Goal: Complete application form

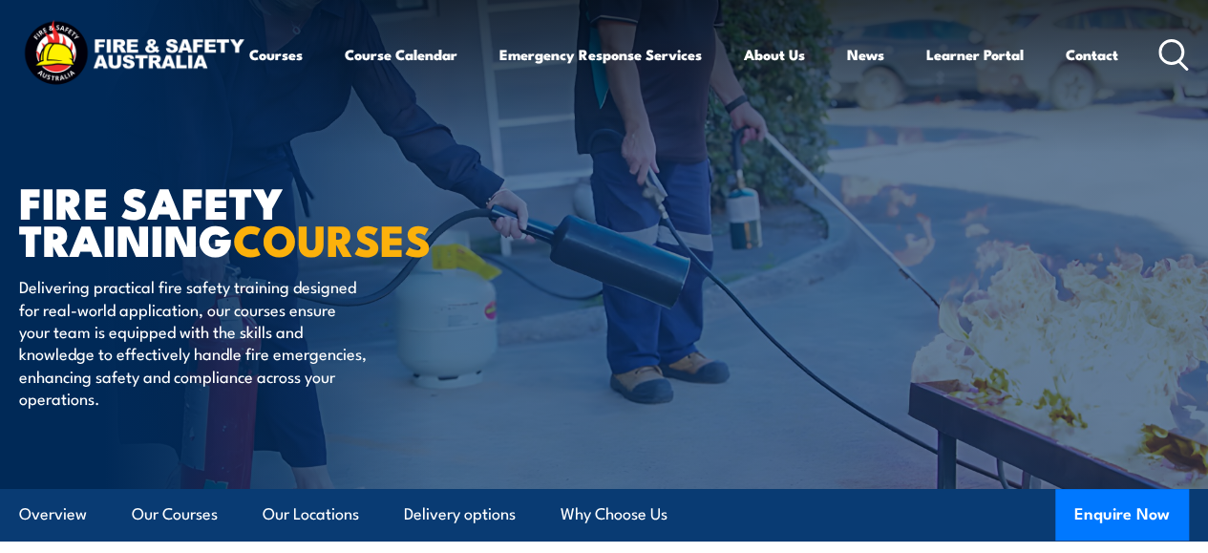
scroll to position [286, 0]
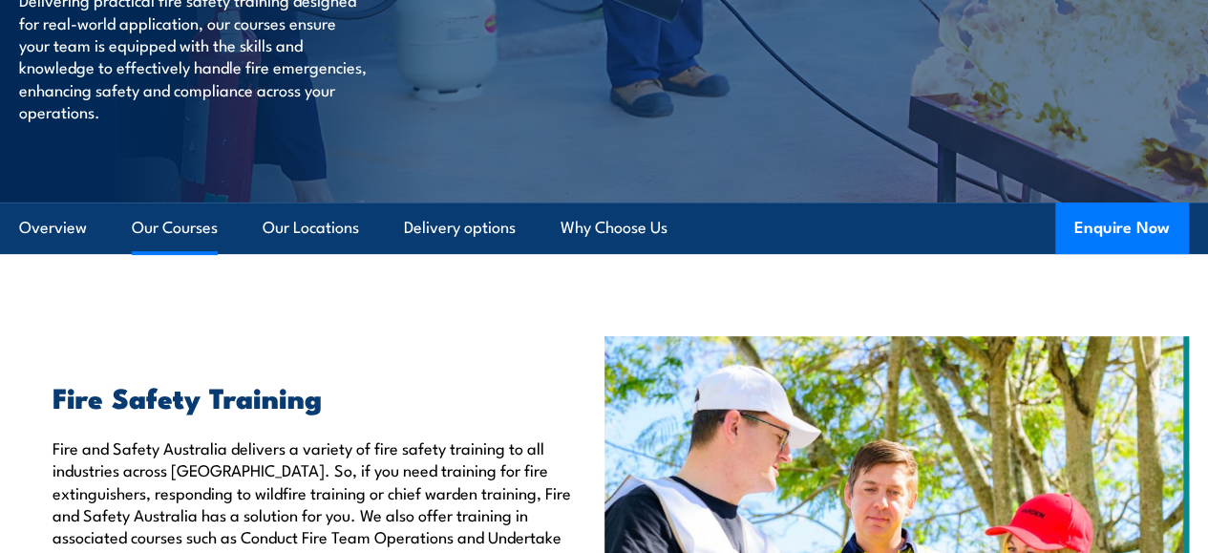
click at [179, 253] on link "Our Courses" at bounding box center [175, 227] width 86 height 51
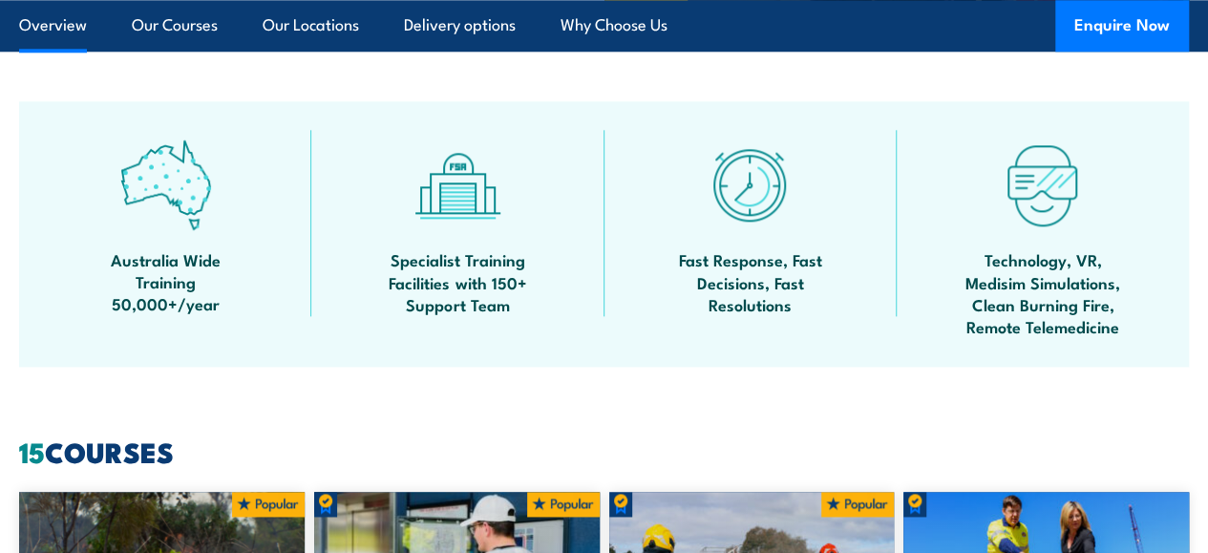
scroll to position [1432, 0]
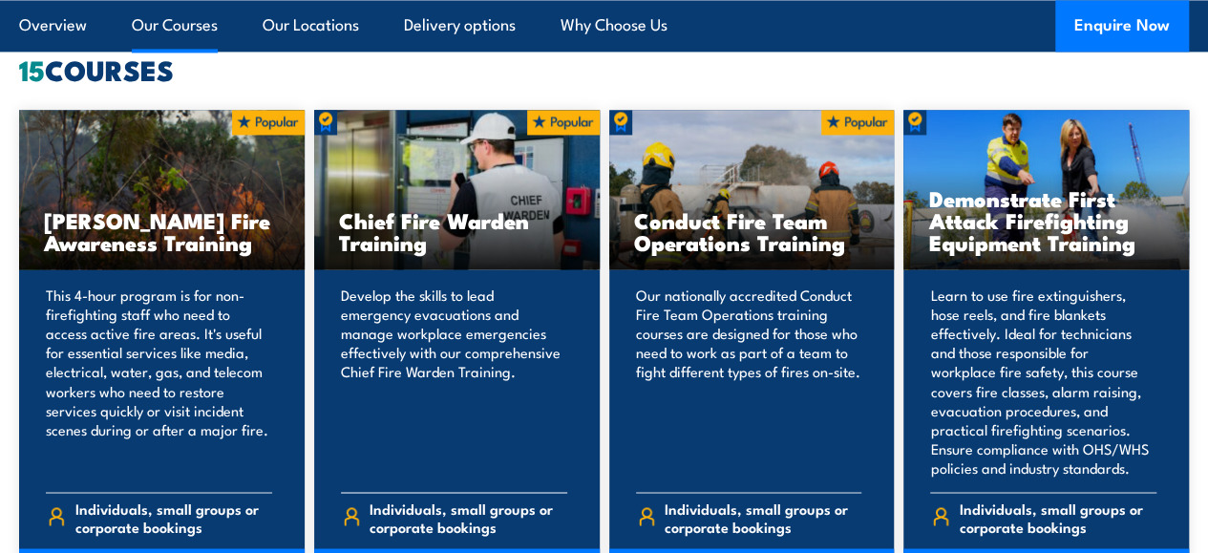
click at [424, 253] on h3 "Chief Fire Warden Training" at bounding box center [457, 231] width 236 height 44
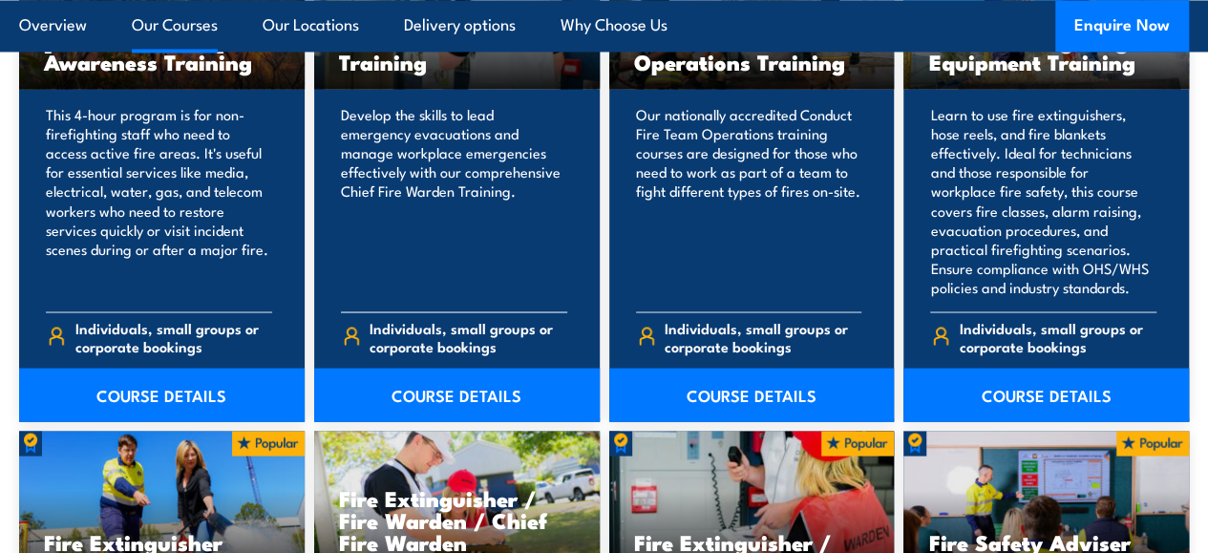
scroll to position [1623, 0]
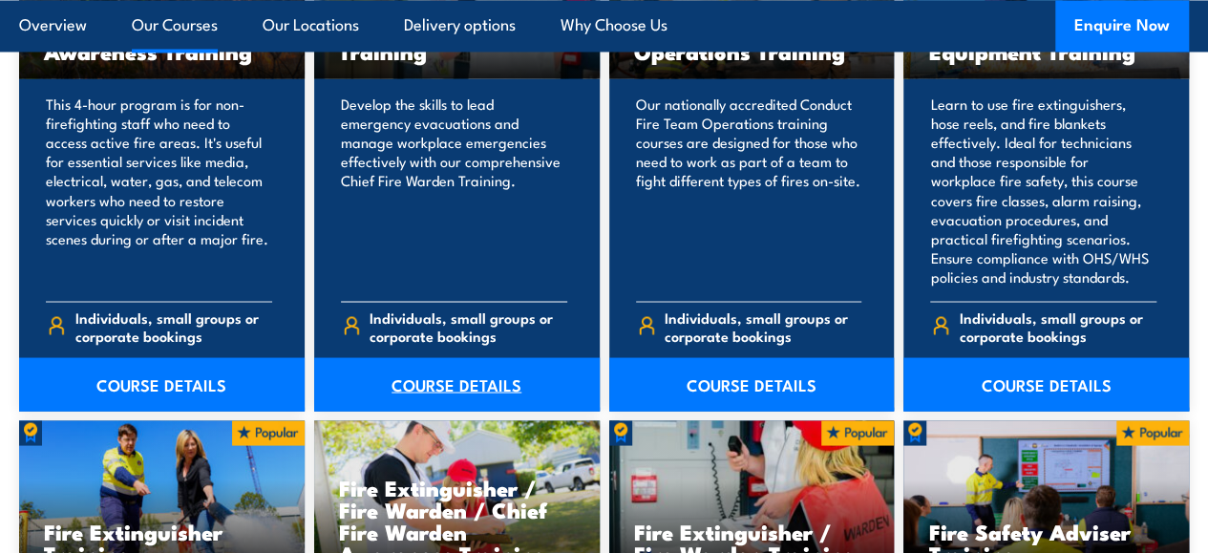
click at [429, 411] on link "COURSE DETAILS" at bounding box center [456, 383] width 285 height 53
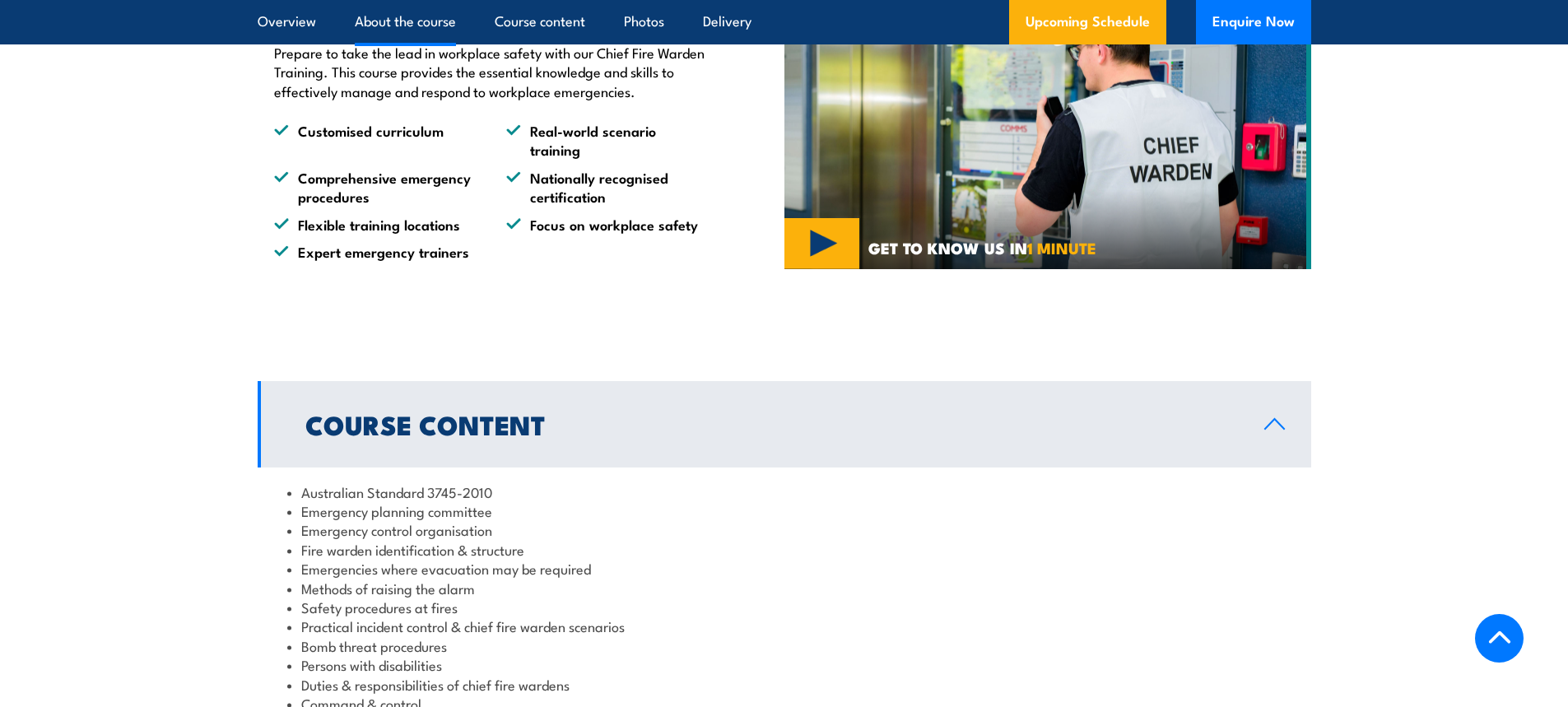
scroll to position [1227, 0]
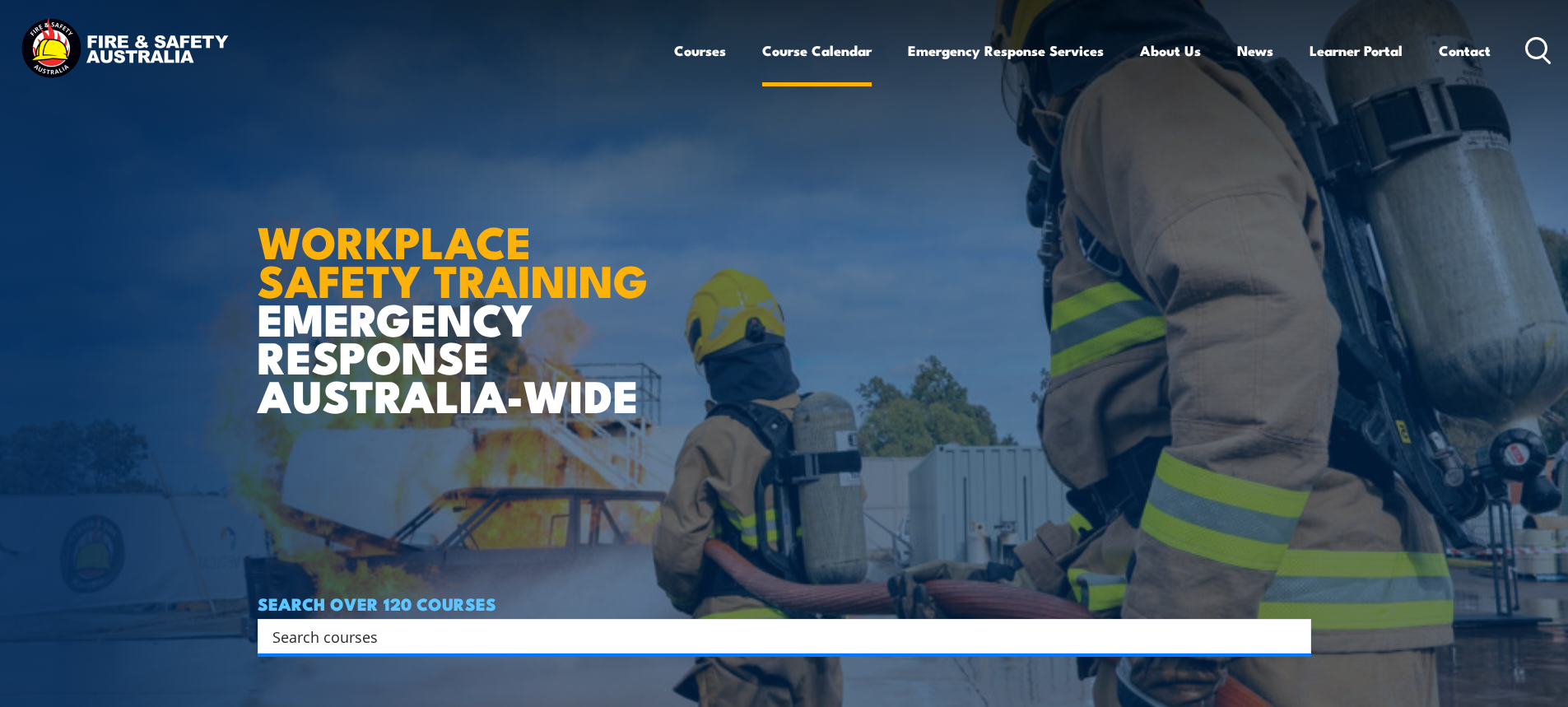
click at [834, 48] on link "Course Calendar" at bounding box center [816, 50] width 109 height 44
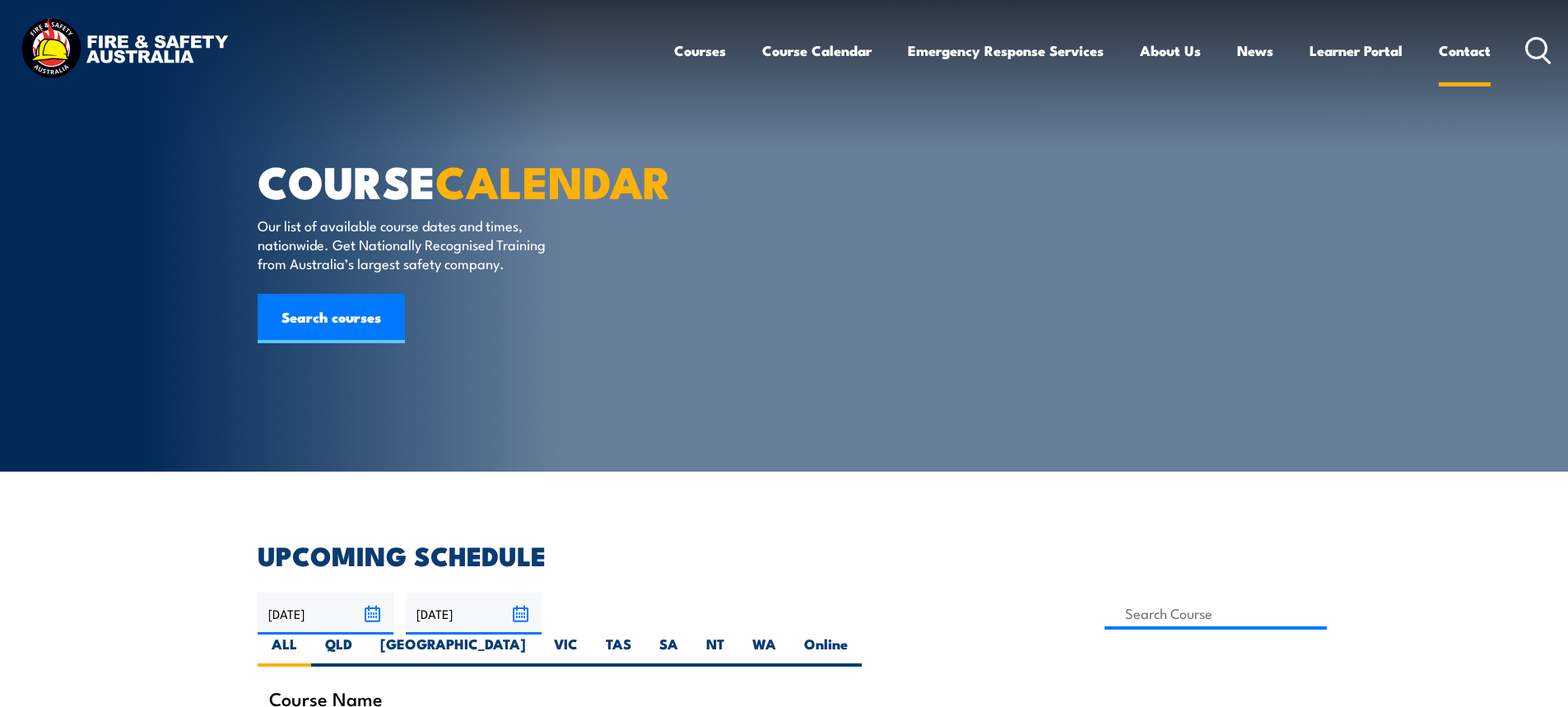
click at [1463, 52] on link "Contact" at bounding box center [1465, 50] width 52 height 44
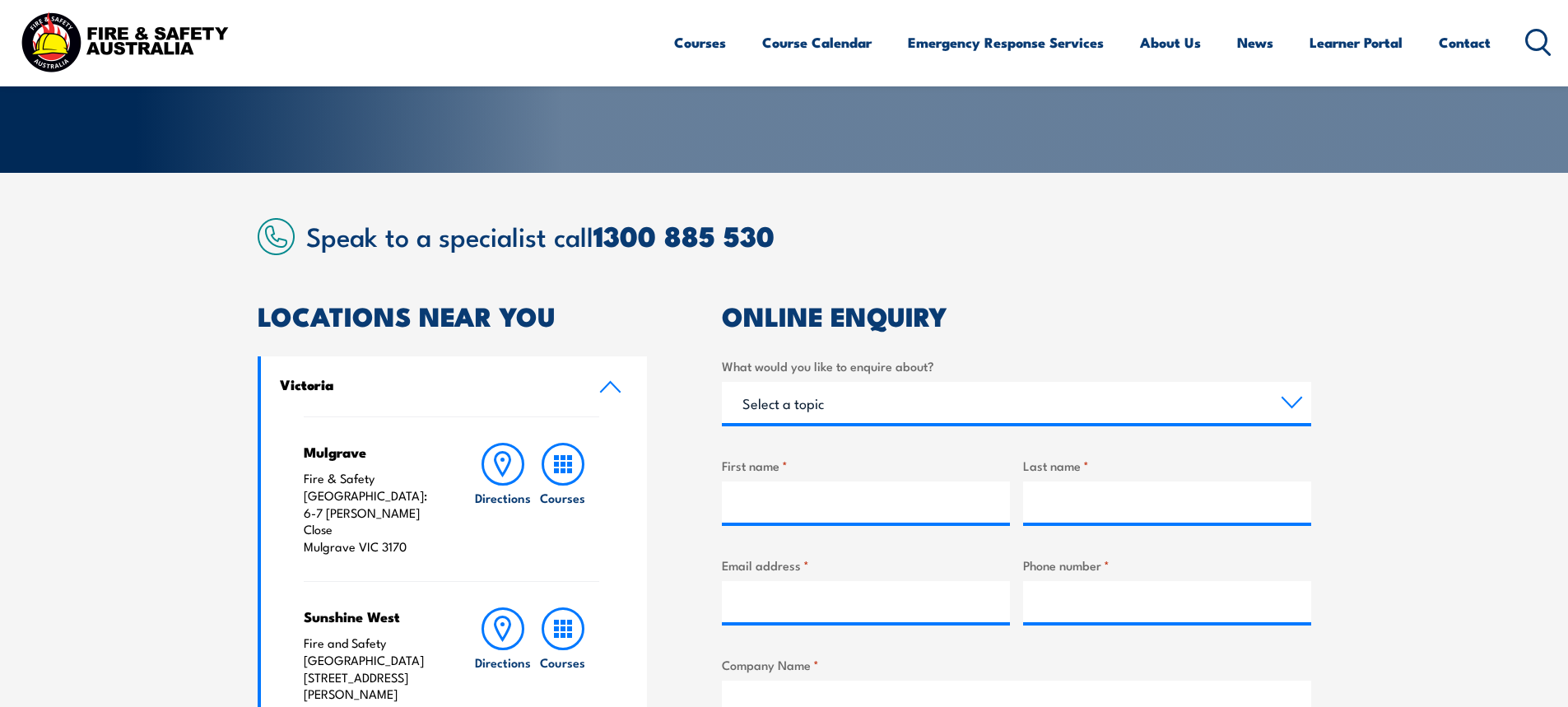
scroll to position [411, 0]
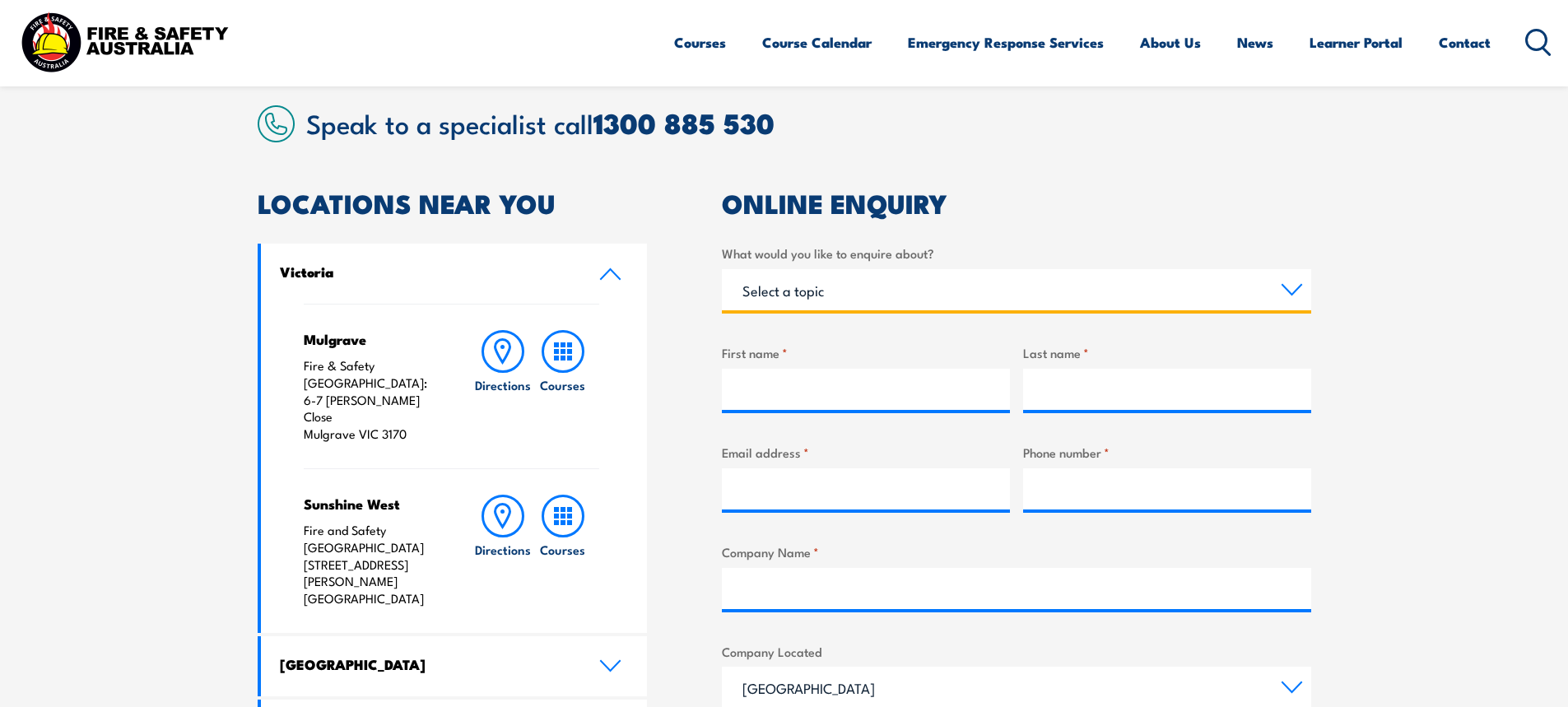
click at [1157, 295] on select "Select a topic Training Emergency Response Services General Enquiry" at bounding box center [1016, 290] width 590 height 41
select select "Training"
click at [722, 269] on select "Select a topic Training Emergency Response Services General Enquiry" at bounding box center [1016, 290] width 590 height 41
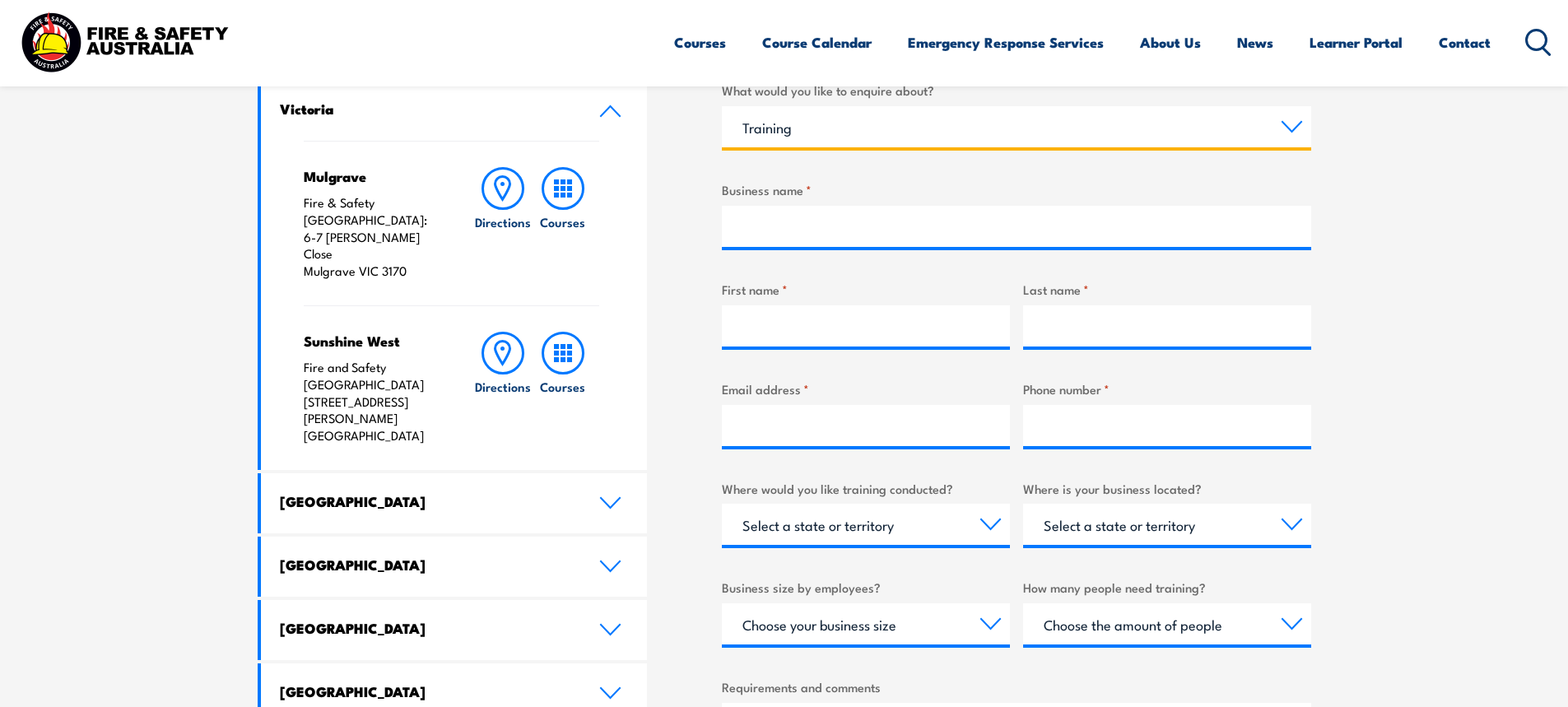
scroll to position [576, 0]
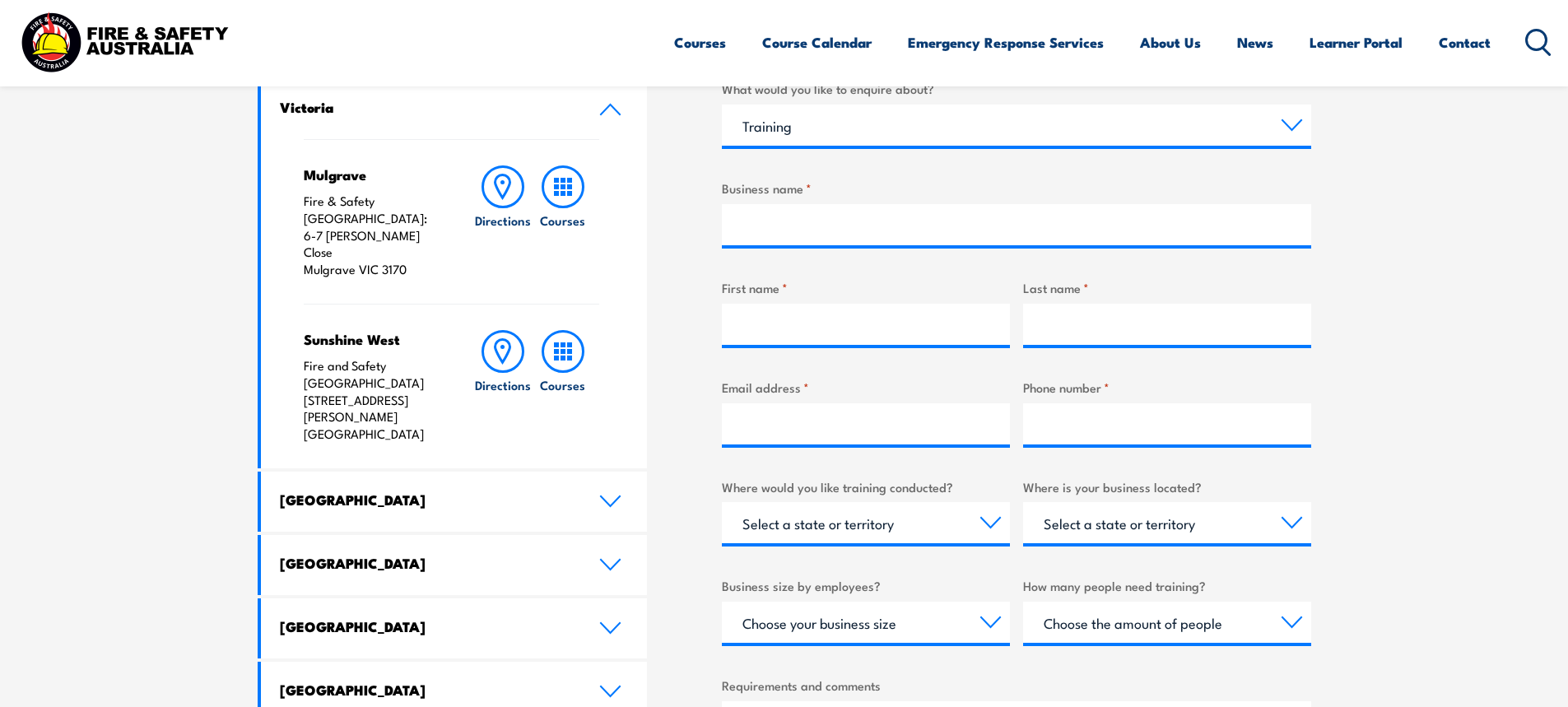
click at [898, 248] on div "What would you like to enquire about? Select a topic Training Emergency Respons…" at bounding box center [1016, 496] width 590 height 833
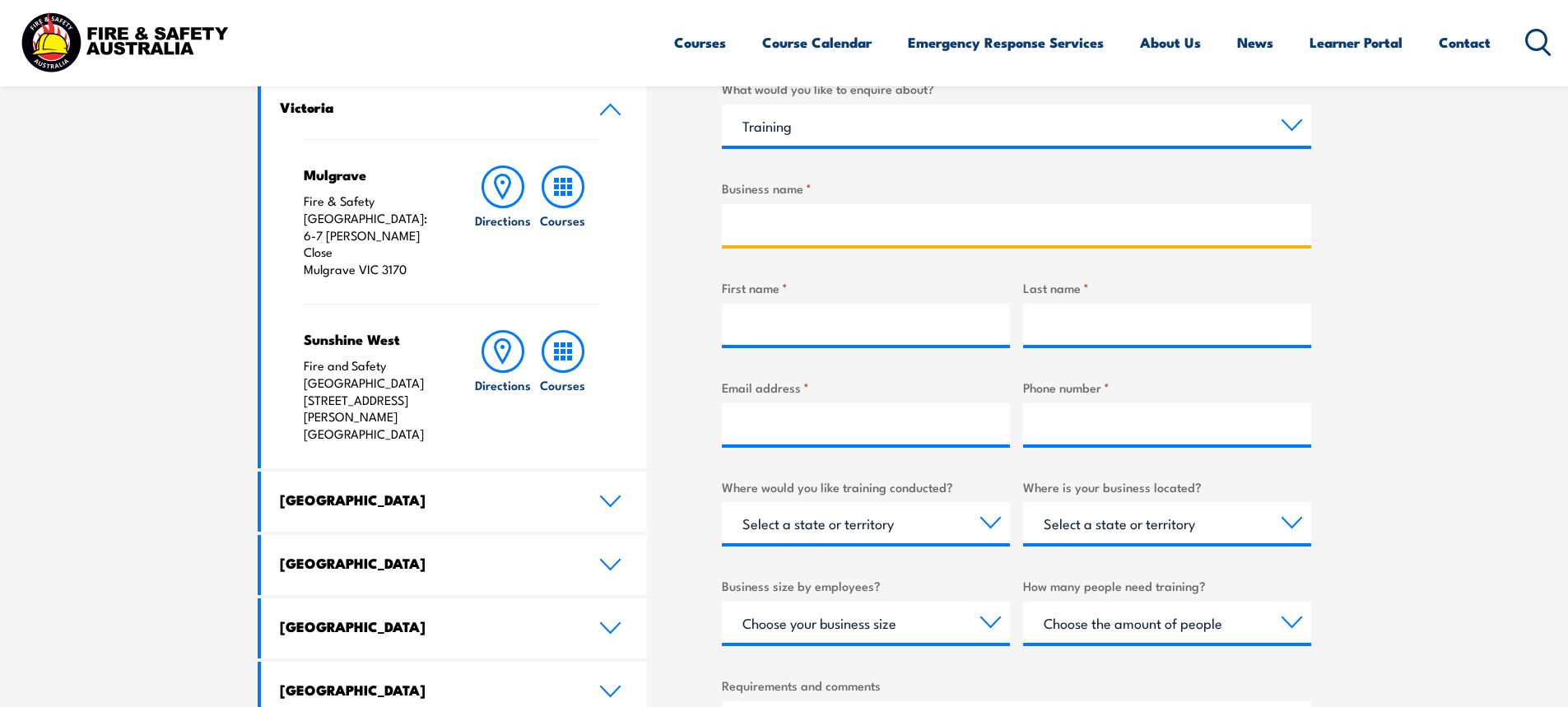
click at [893, 235] on input "Business name *" at bounding box center [1016, 225] width 590 height 41
type input "Moderna Australia"
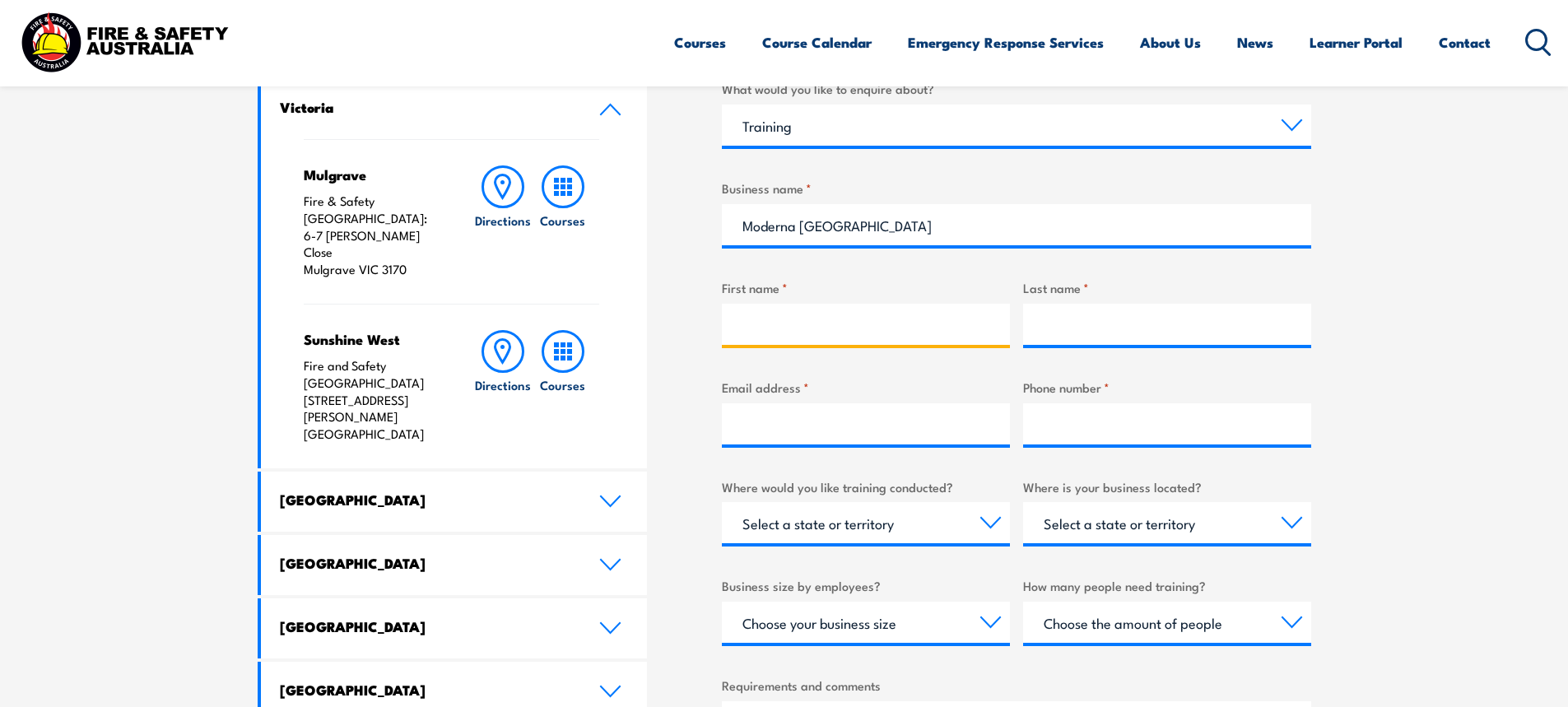
click at [830, 311] on input "First name *" at bounding box center [865, 324] width 288 height 41
type input "Tharindu"
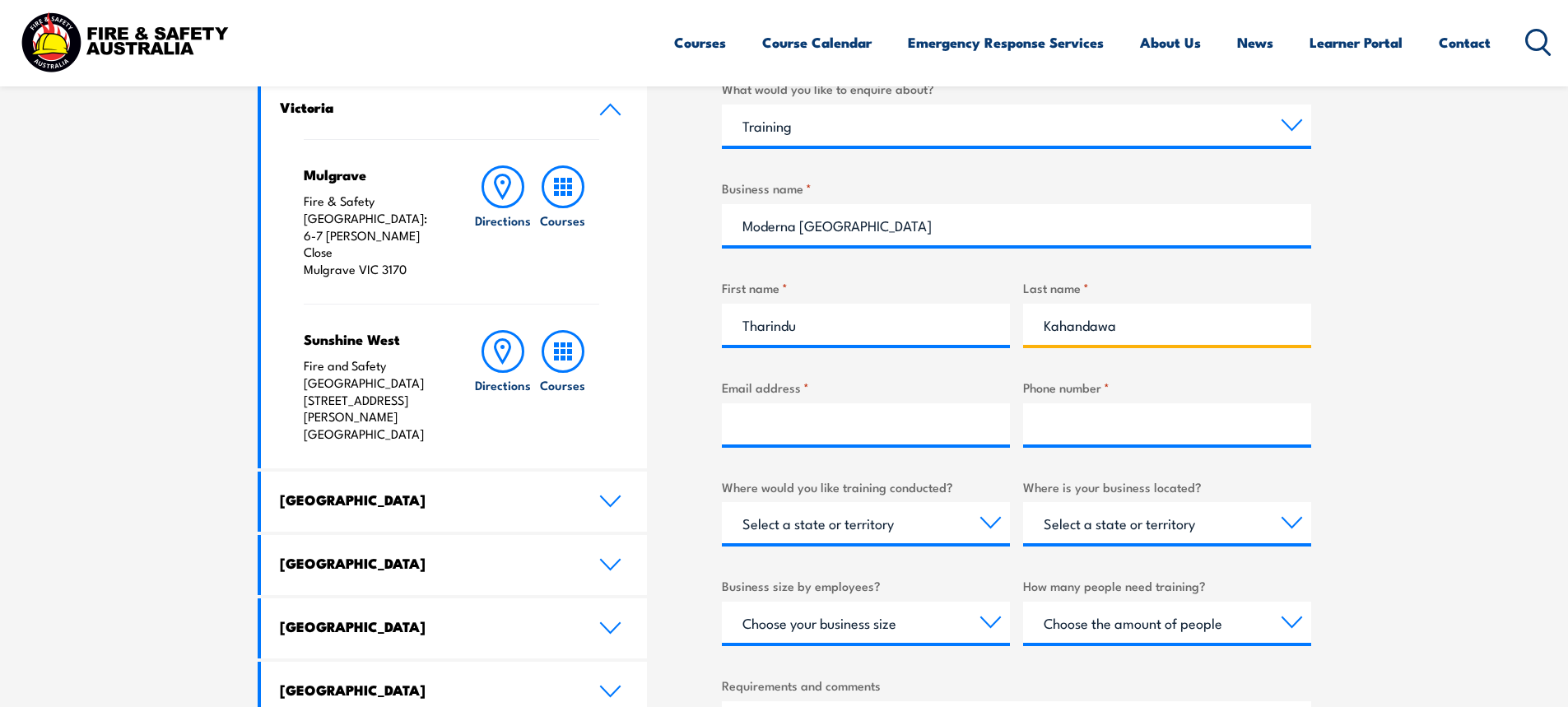
type input "Kahandawa"
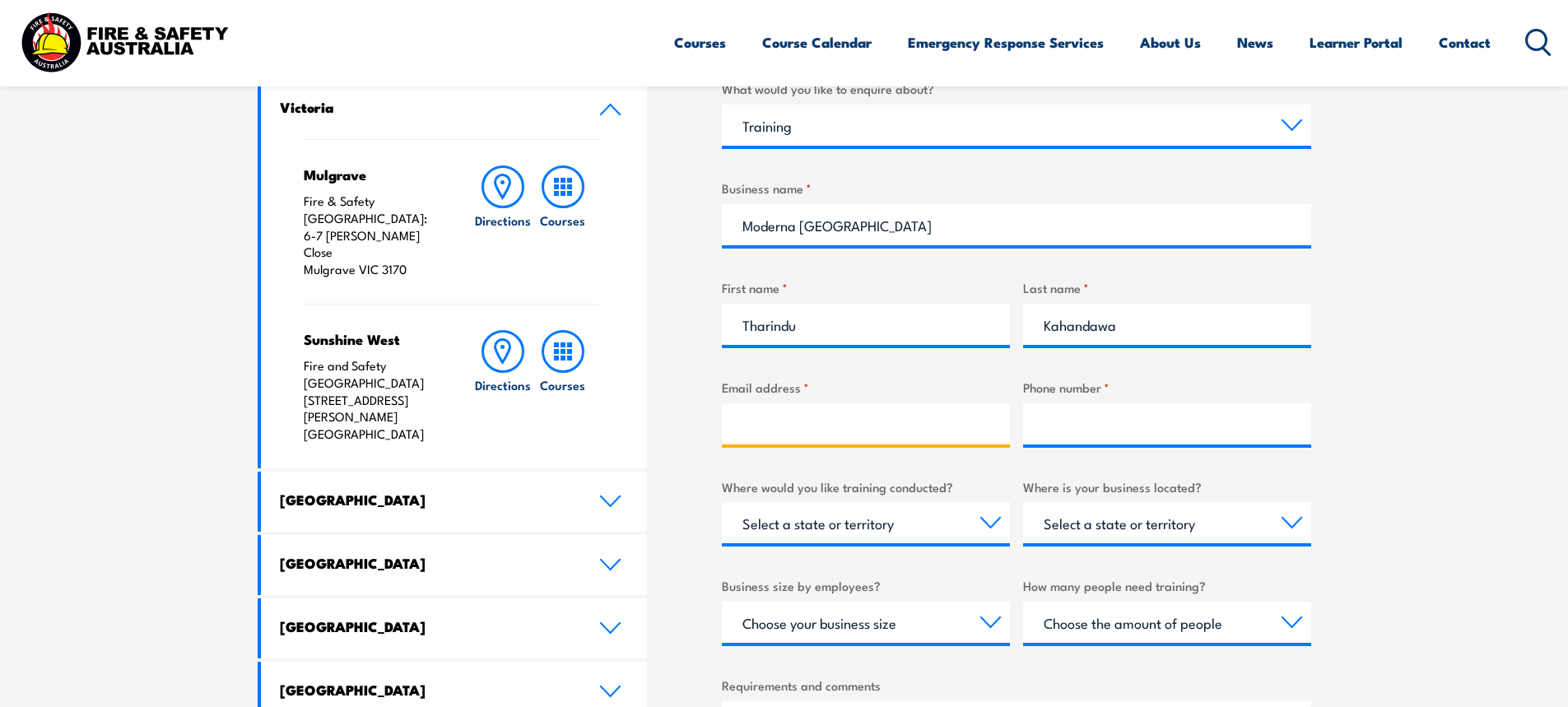
click at [789, 411] on input "Email address *" at bounding box center [865, 424] width 288 height 41
type input "tharindu.kahandawa@modernatx.com"
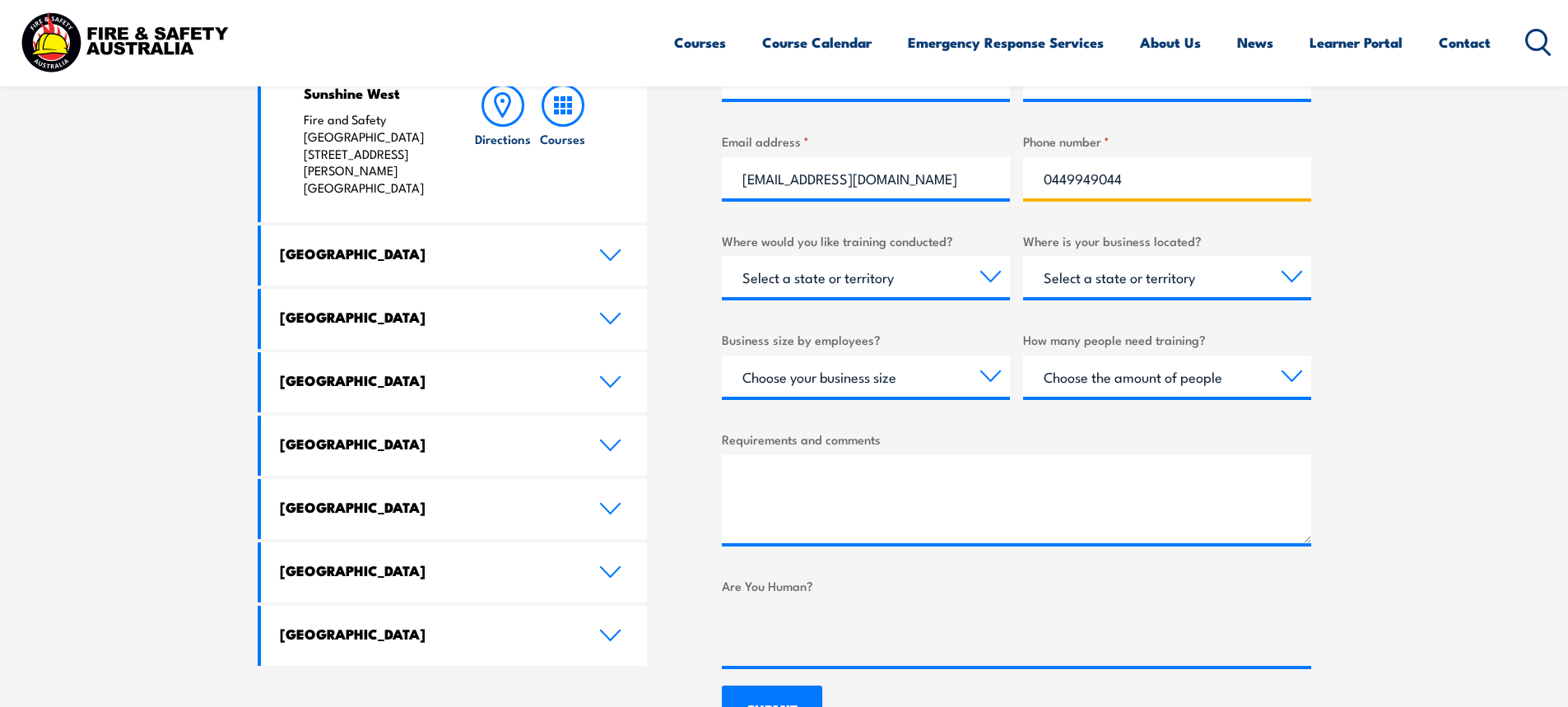
scroll to position [823, 0]
type input "0449949044"
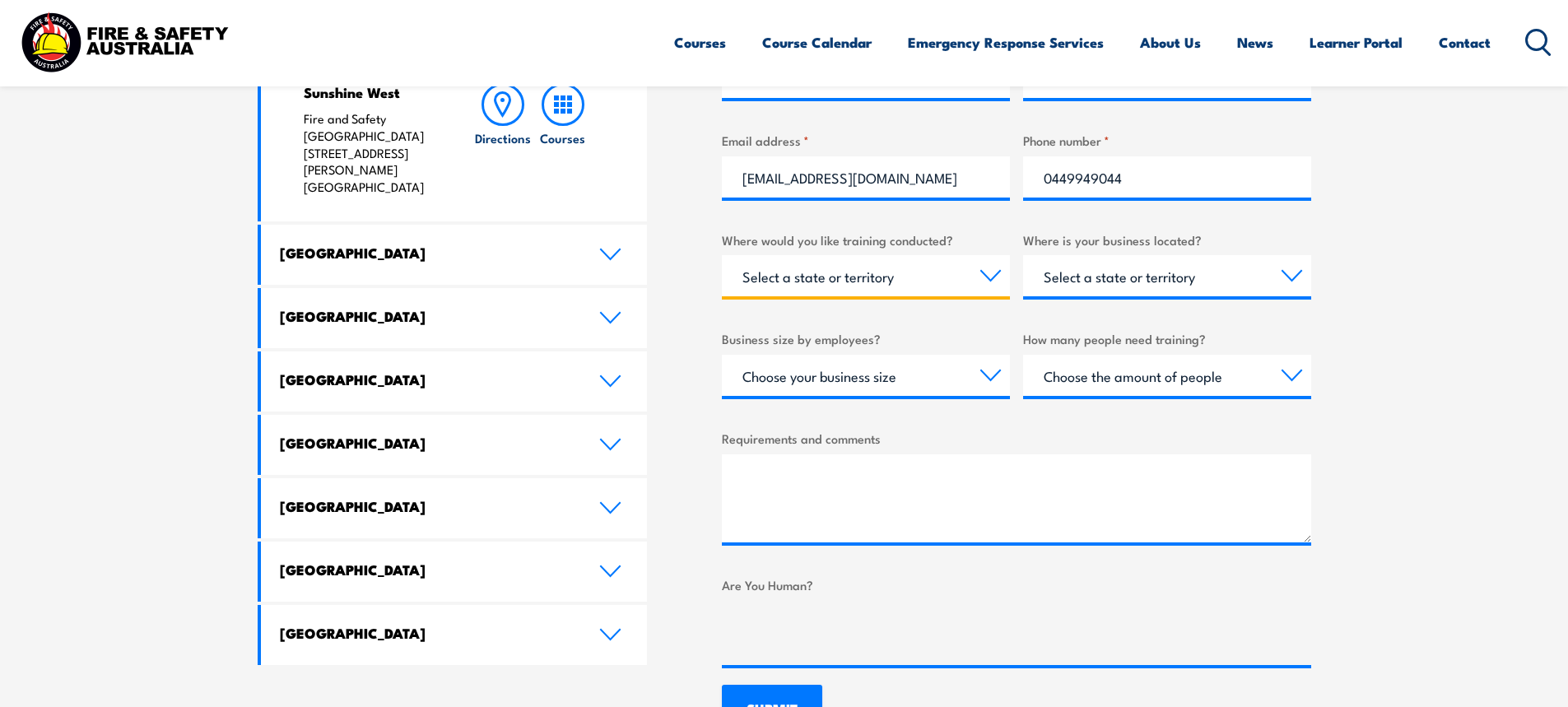
click at [954, 289] on select "Select a state or territory Nationally - multiple locations QLD NSW VIC SA ACT …" at bounding box center [865, 276] width 288 height 41
select select "VIC"
click at [722, 255] on select "Select a state or territory Nationally - multiple locations QLD NSW VIC SA ACT …" at bounding box center [865, 276] width 288 height 41
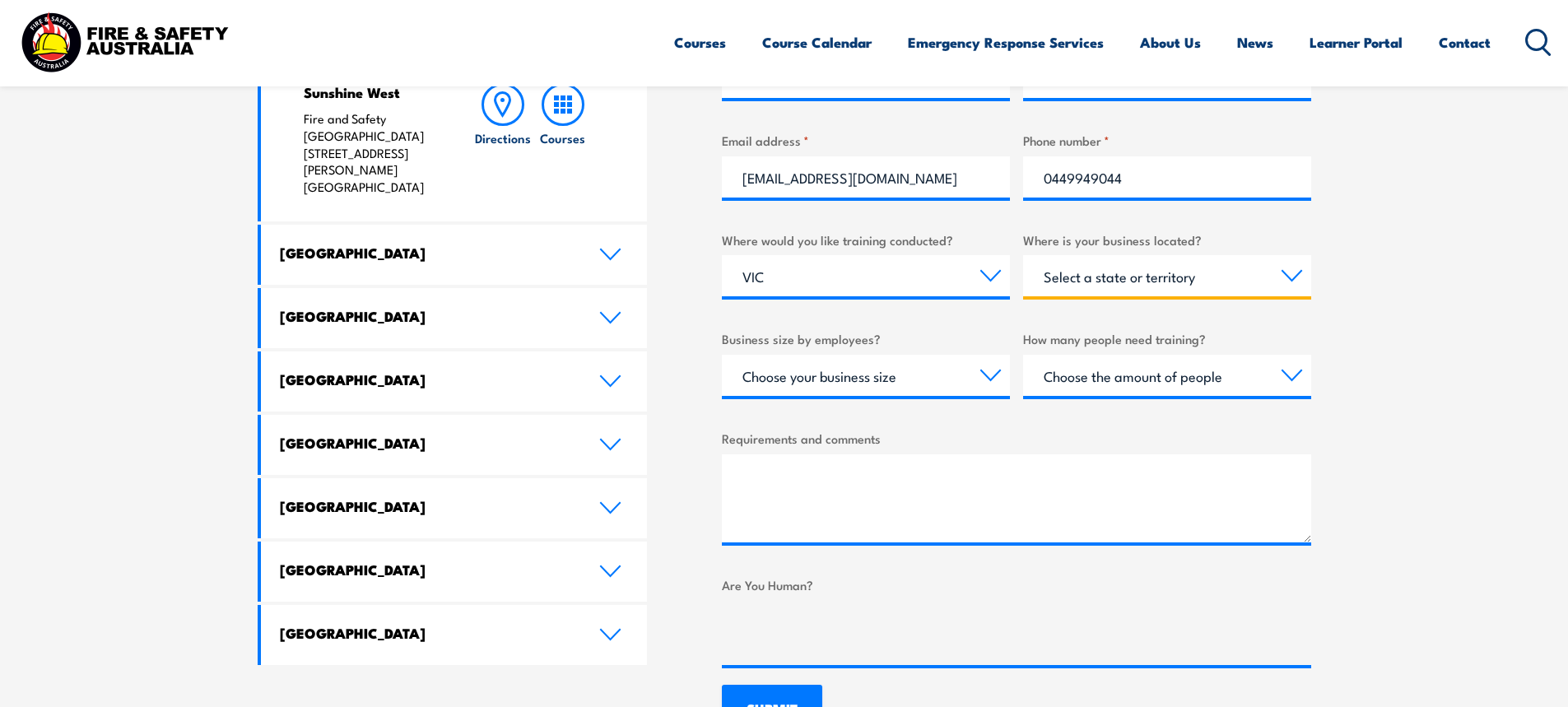
click at [1194, 278] on select "Select a state or territory QLD NSW VIC SA ACT WA TAS NT" at bounding box center [1167, 276] width 288 height 41
select select "VIC"
click at [1023, 255] on select "Select a state or territory QLD NSW VIC SA ACT WA TAS NT" at bounding box center [1167, 276] width 288 height 41
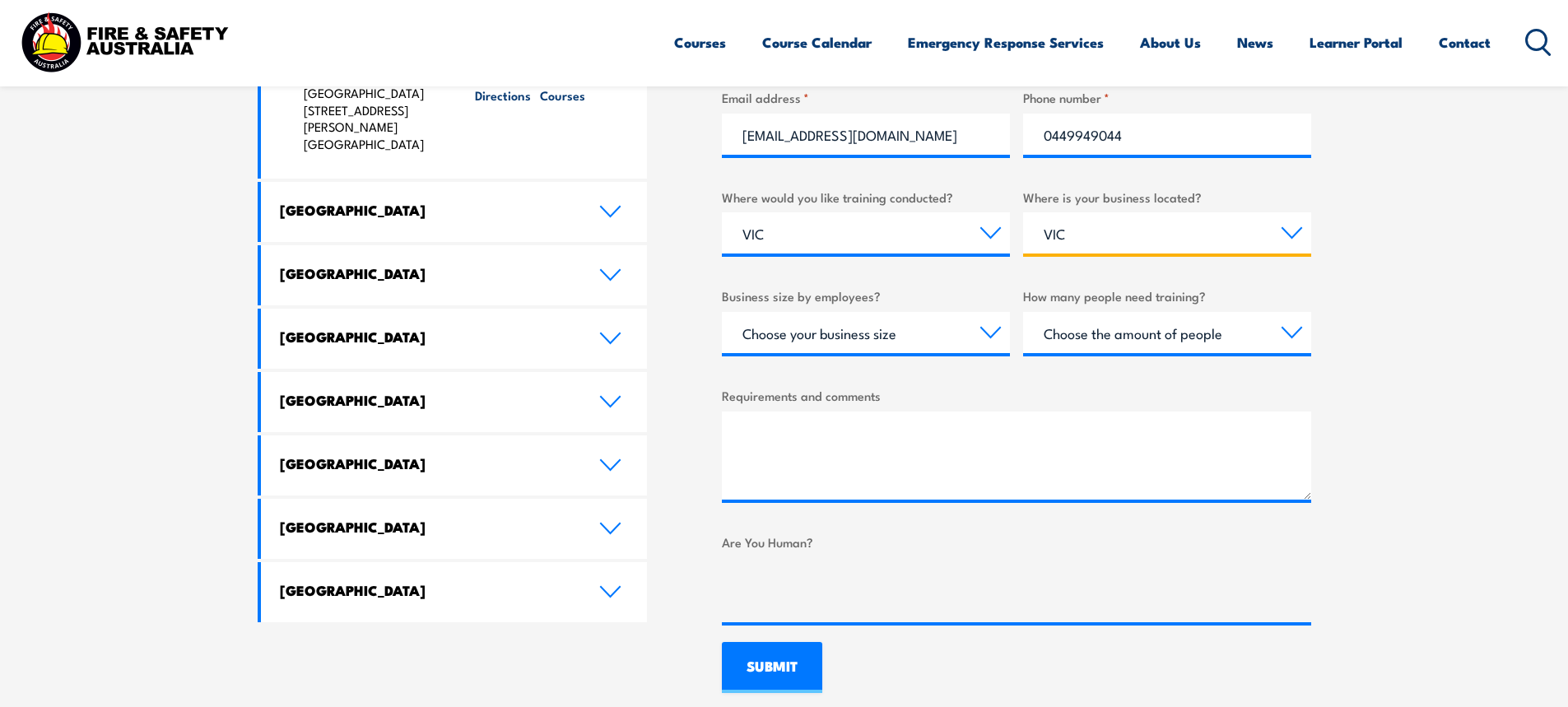
scroll to position [905, 0]
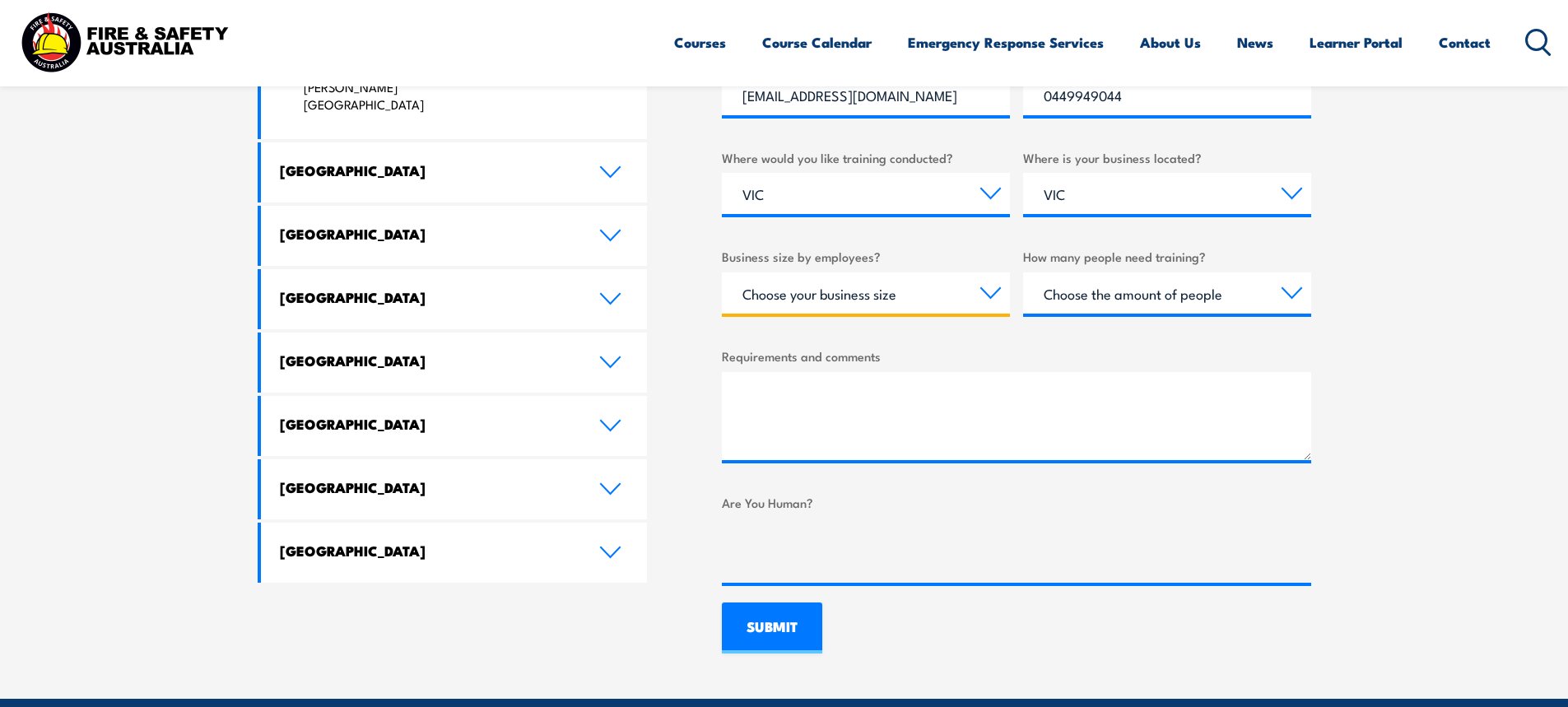
click at [923, 302] on select "Choose your business size 1 to 19 20 to 199 200+" at bounding box center [865, 293] width 288 height 41
select select "20 to 199"
click at [722, 272] on select "Choose your business size 1 to 19 20 to 199 200+" at bounding box center [865, 293] width 288 height 41
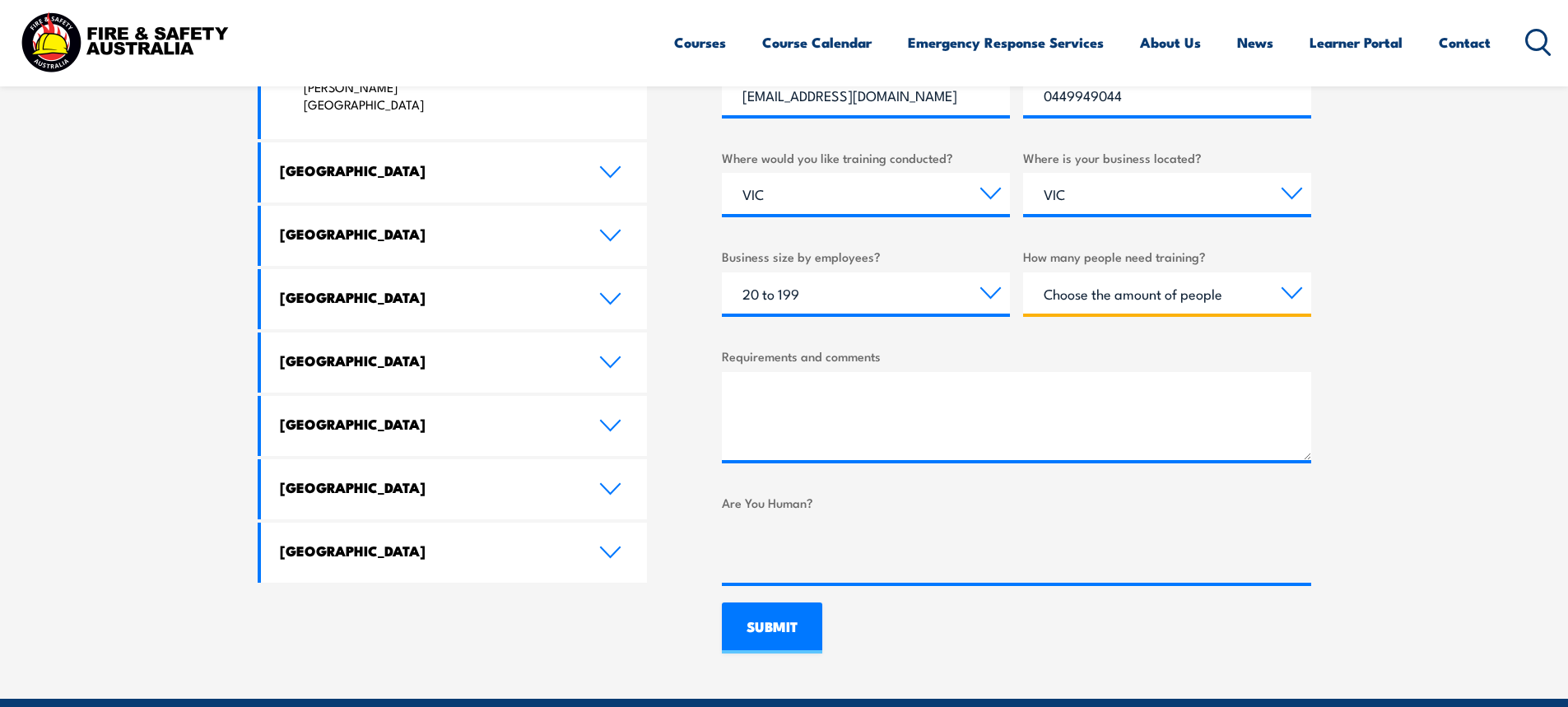
click at [1146, 294] on select "Choose the amount of people 1 to 4 5 to 19 20+" at bounding box center [1167, 293] width 288 height 41
select select "5 to 19"
click at [1023, 272] on select "Choose the amount of people 1 to 4 5 to 19 20+" at bounding box center [1167, 293] width 288 height 41
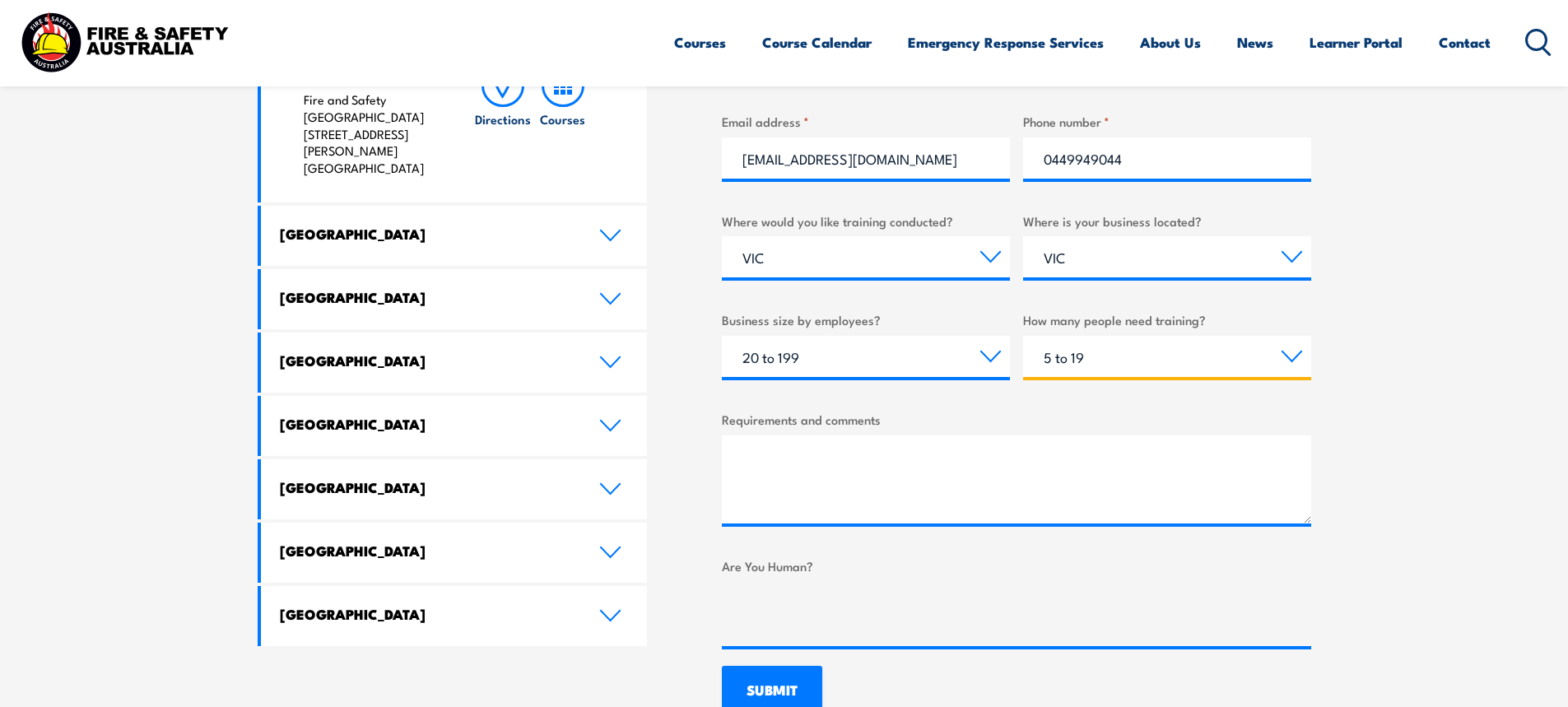
scroll to position [823, 0]
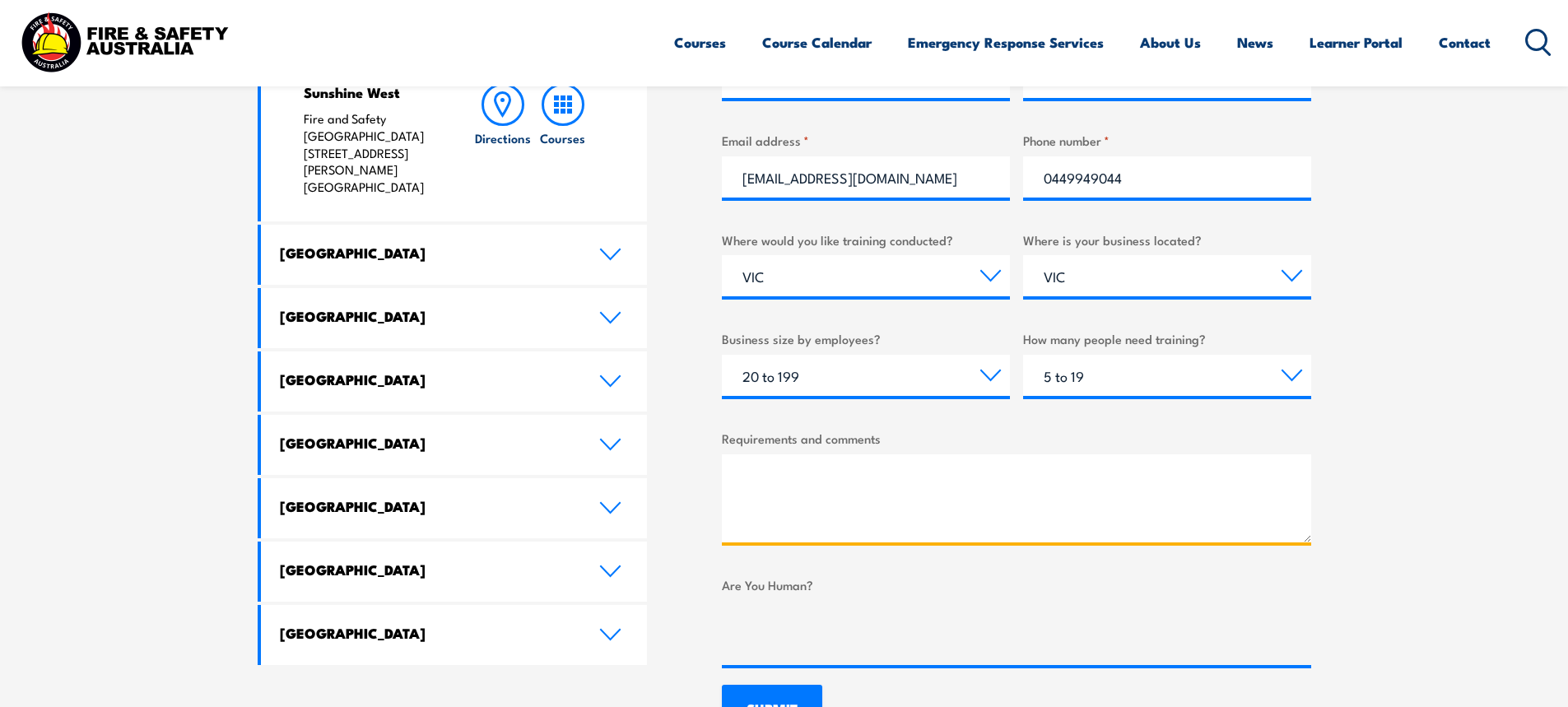
click at [909, 455] on textarea "Requirements and comments" at bounding box center [1016, 498] width 590 height 88
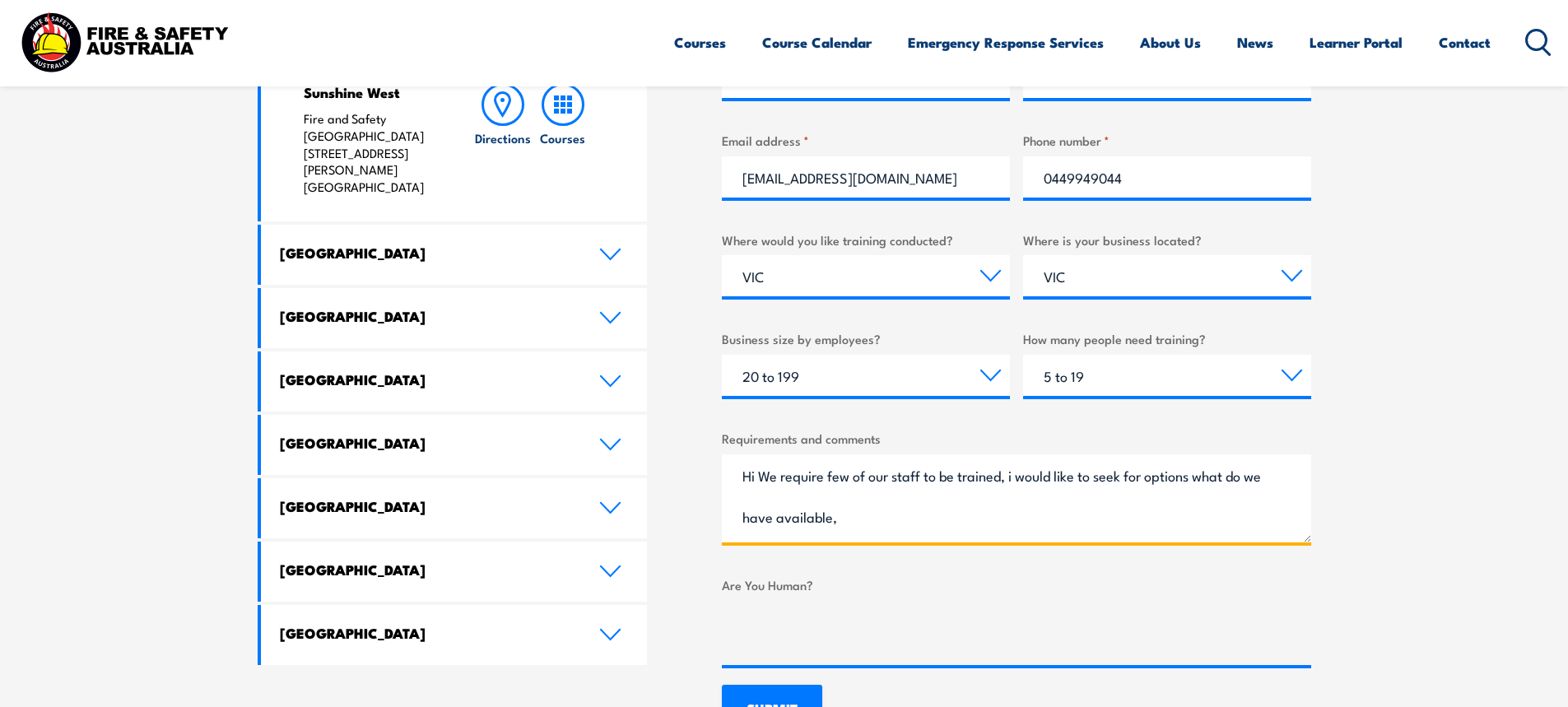
scroll to position [35, 0]
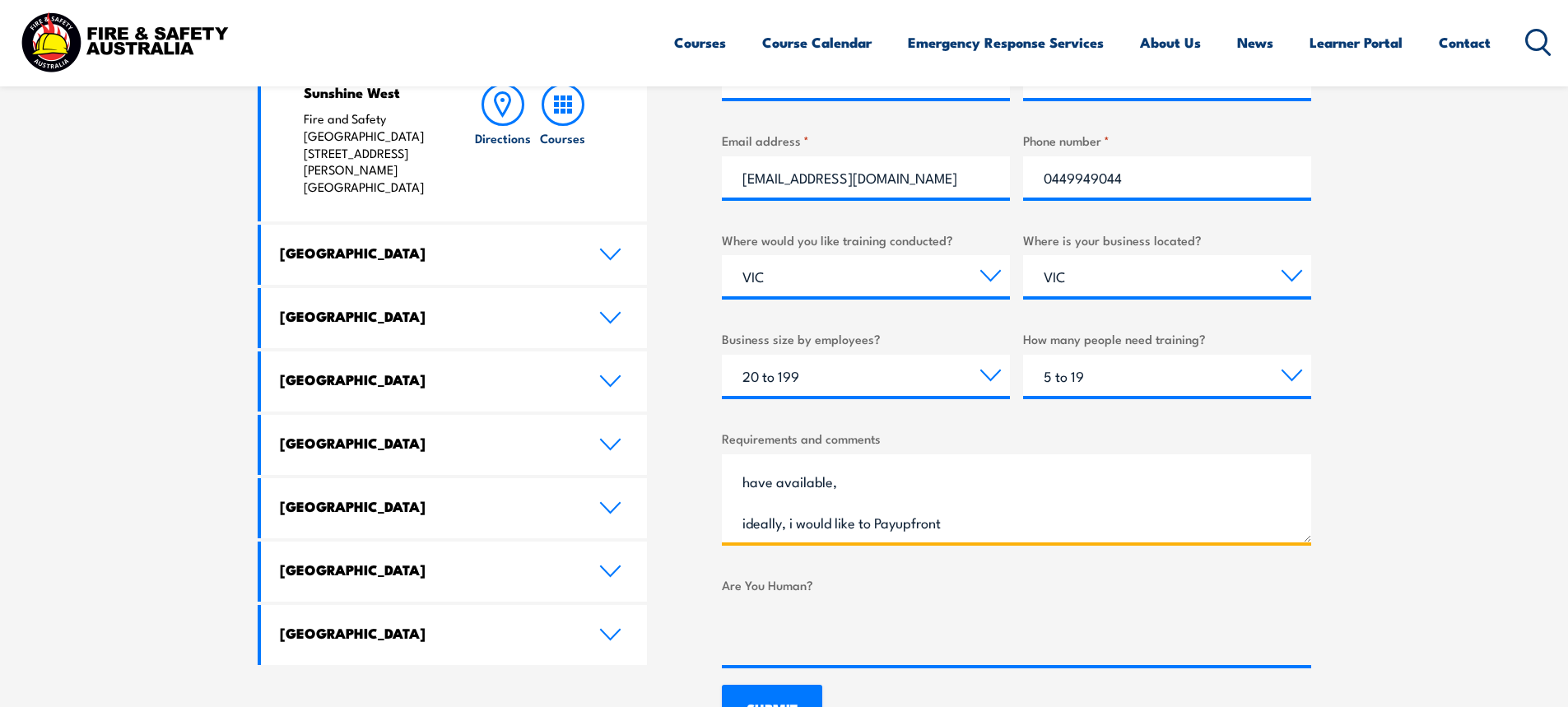
click at [907, 515] on textarea "Hi We require few of our staff to be trained, i would like to seek for options …" at bounding box center [1016, 498] width 590 height 88
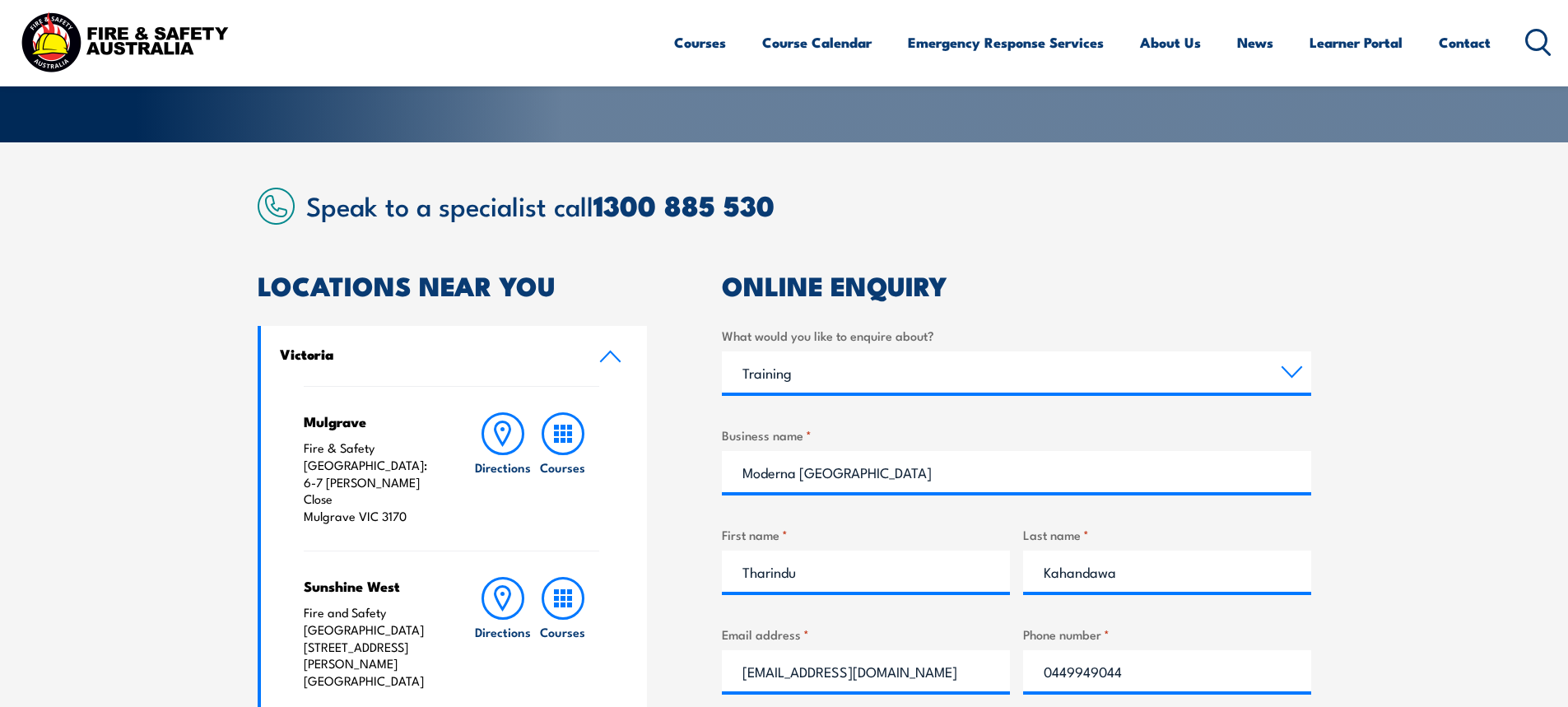
scroll to position [659, 0]
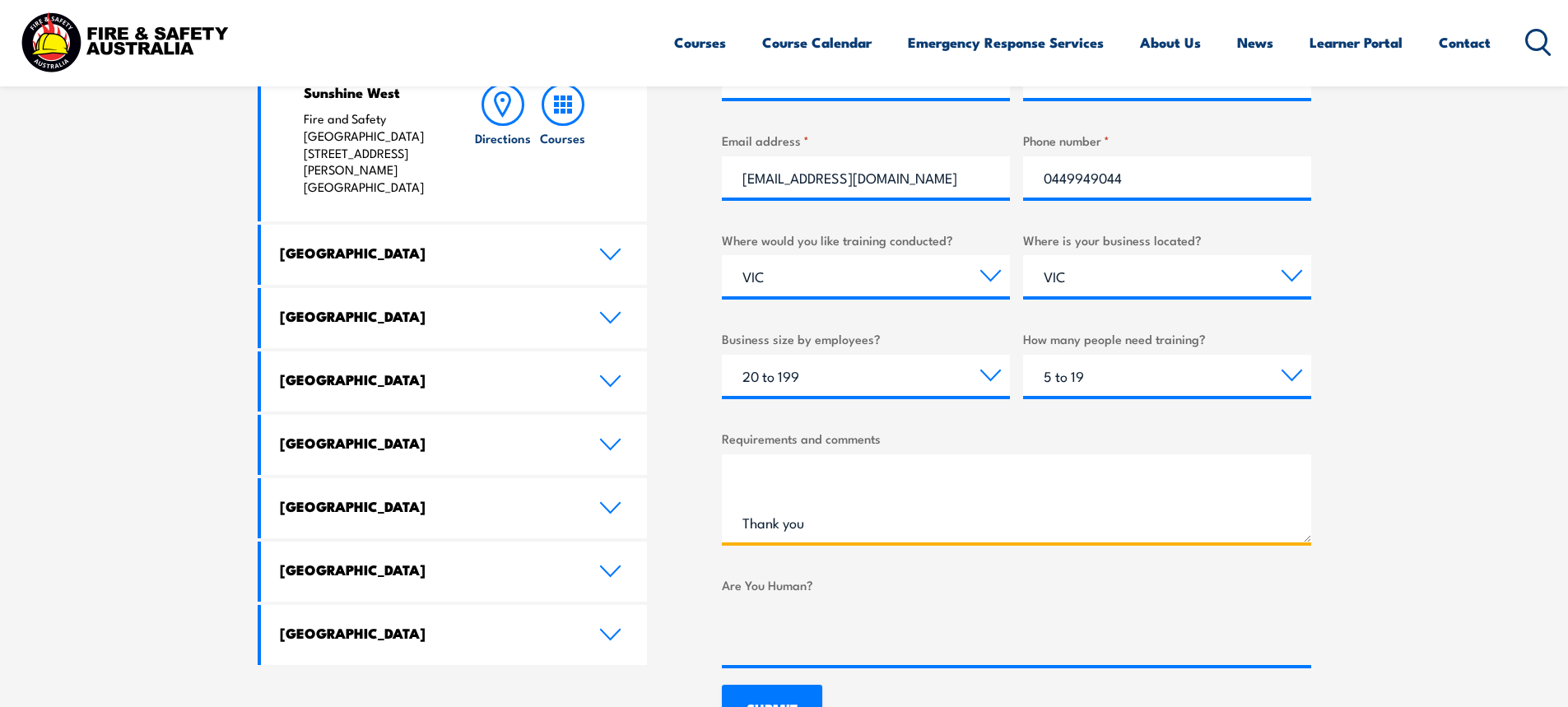
click at [824, 512] on textarea "Hi We require few of our staff to be trained, i would like to seek for options …" at bounding box center [1016, 498] width 590 height 88
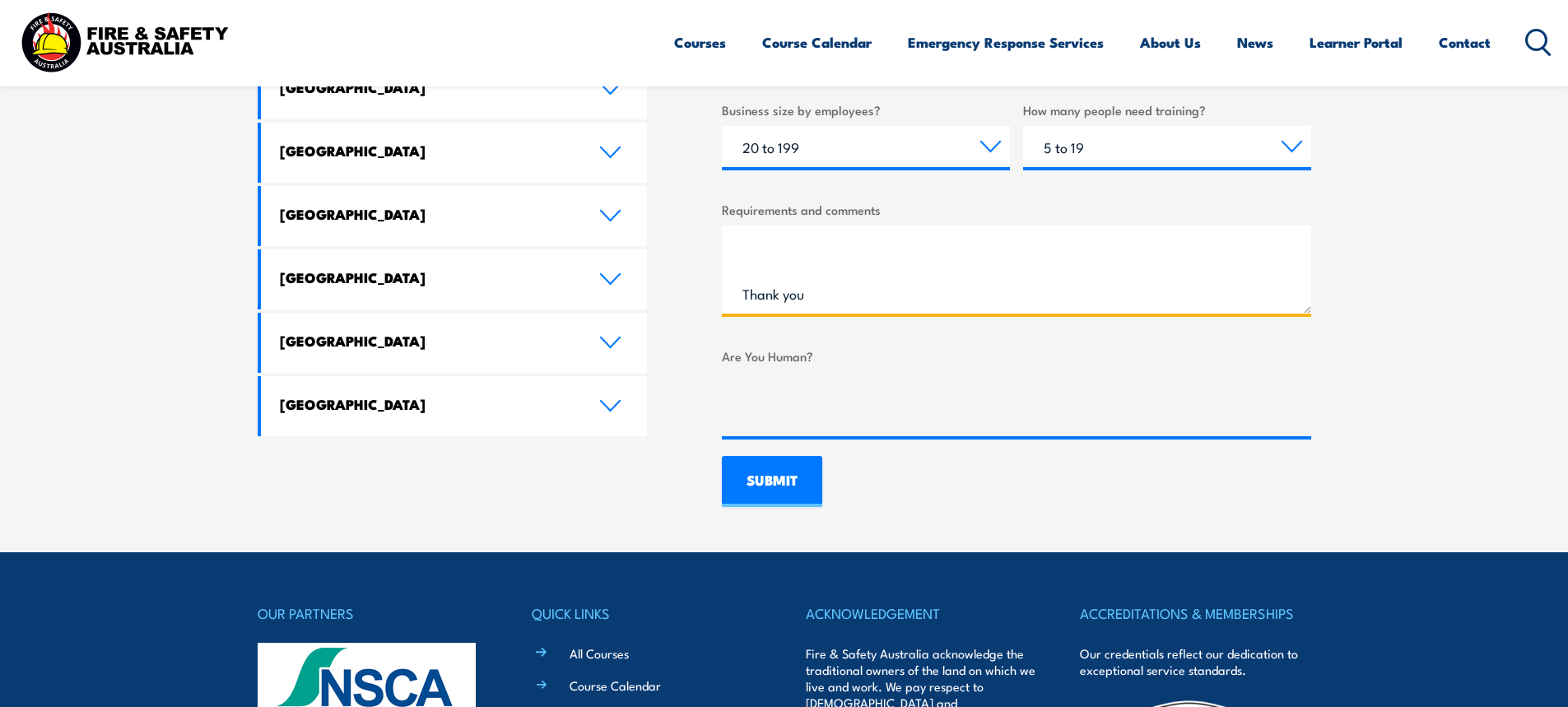
scroll to position [764, 0]
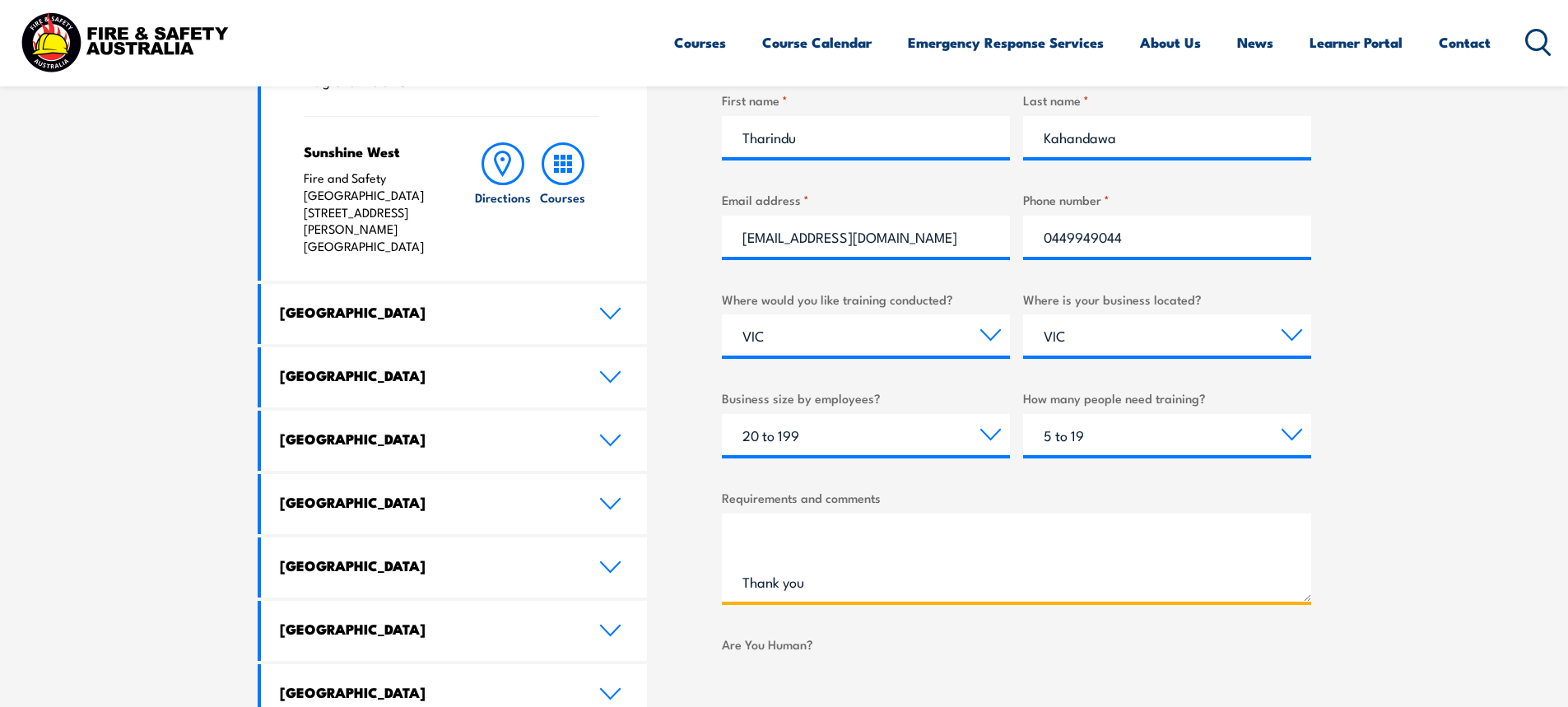
click at [753, 551] on textarea "Hi We require few of our staff to be trained, i would like to seek for options …" at bounding box center [1016, 558] width 590 height 88
drag, startPoint x: 783, startPoint y: 541, endPoint x: 770, endPoint y: 541, distance: 13.0
click at [770, 541] on textarea "Hi We require few of our staff to be trained, i would like to seek for options …" at bounding box center [1016, 558] width 590 height 88
click at [985, 561] on textarea "Hi We require few of our staff to be trained, i would like to seek for options …" at bounding box center [1016, 558] width 590 height 88
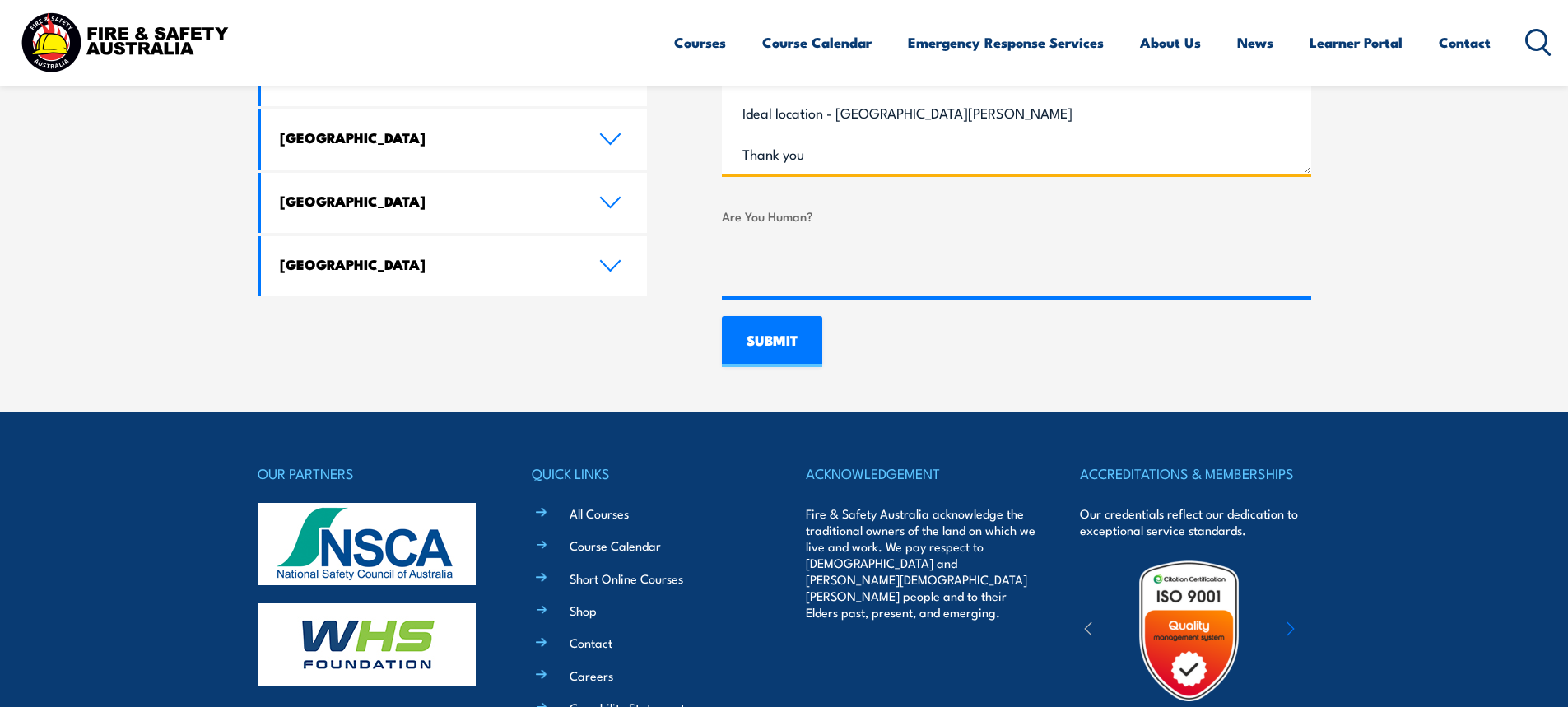
scroll to position [1175, 0]
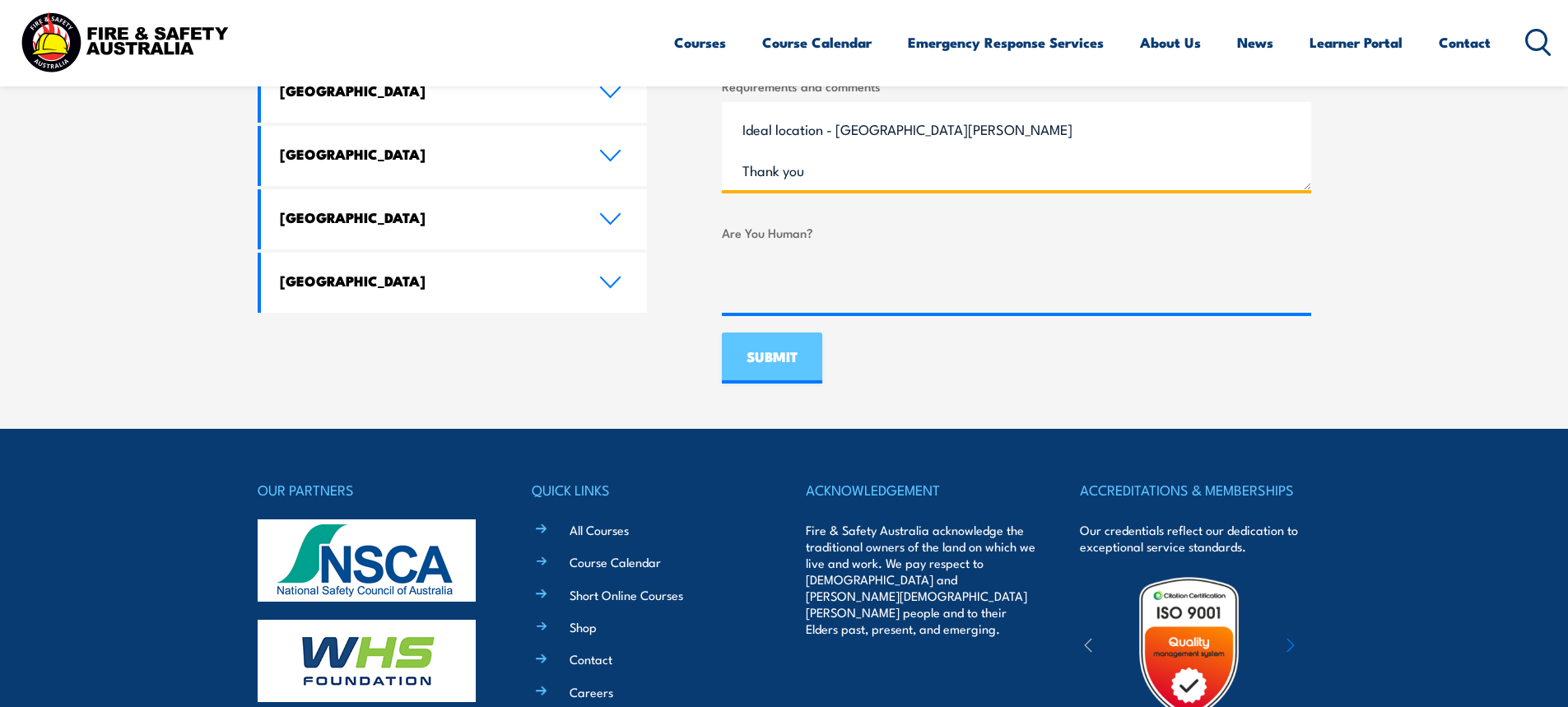
type textarea "Hi We require few of our staff to be trained, i would like to seek for options …"
click at [794, 364] on input "SUBMIT" at bounding box center [772, 358] width 100 height 51
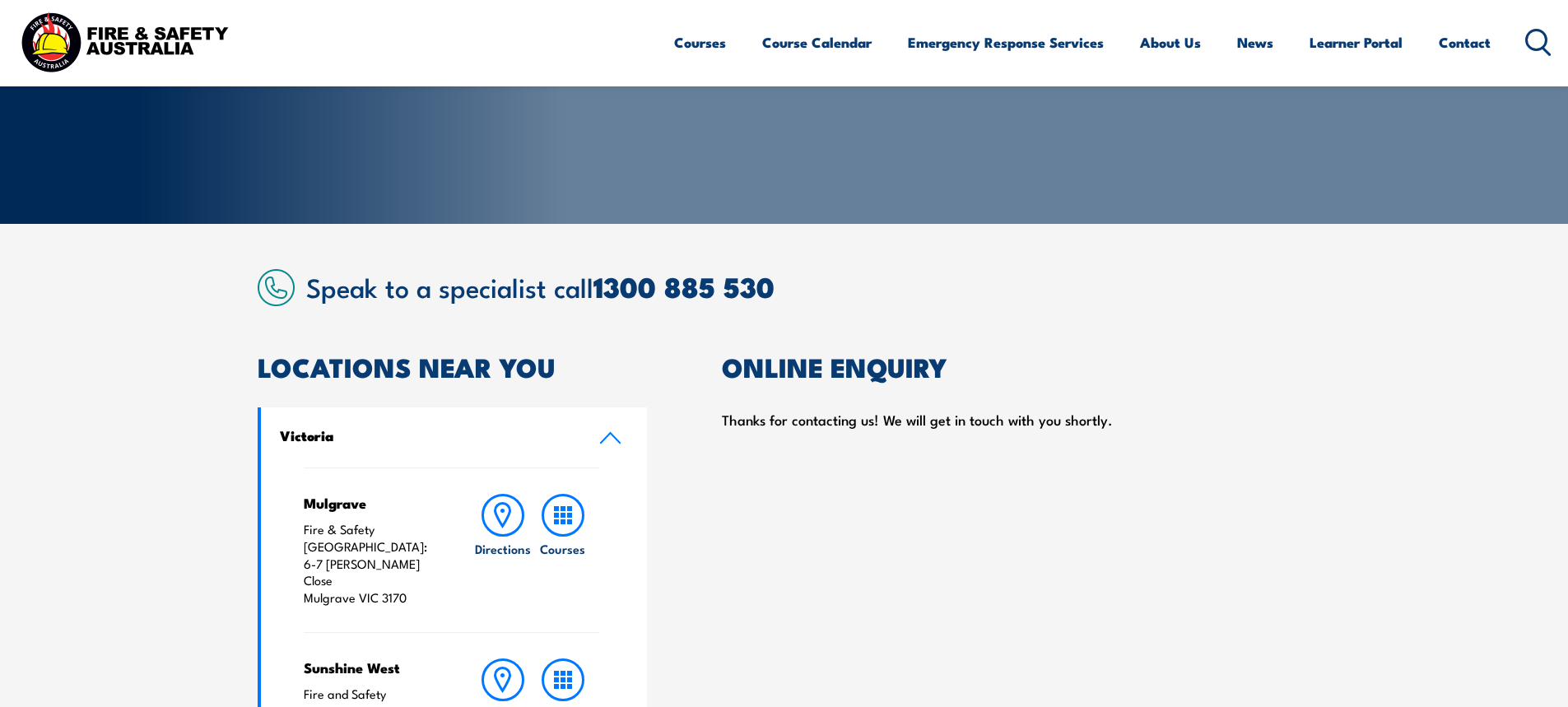
scroll to position [0, 0]
